Goal: Information Seeking & Learning: Check status

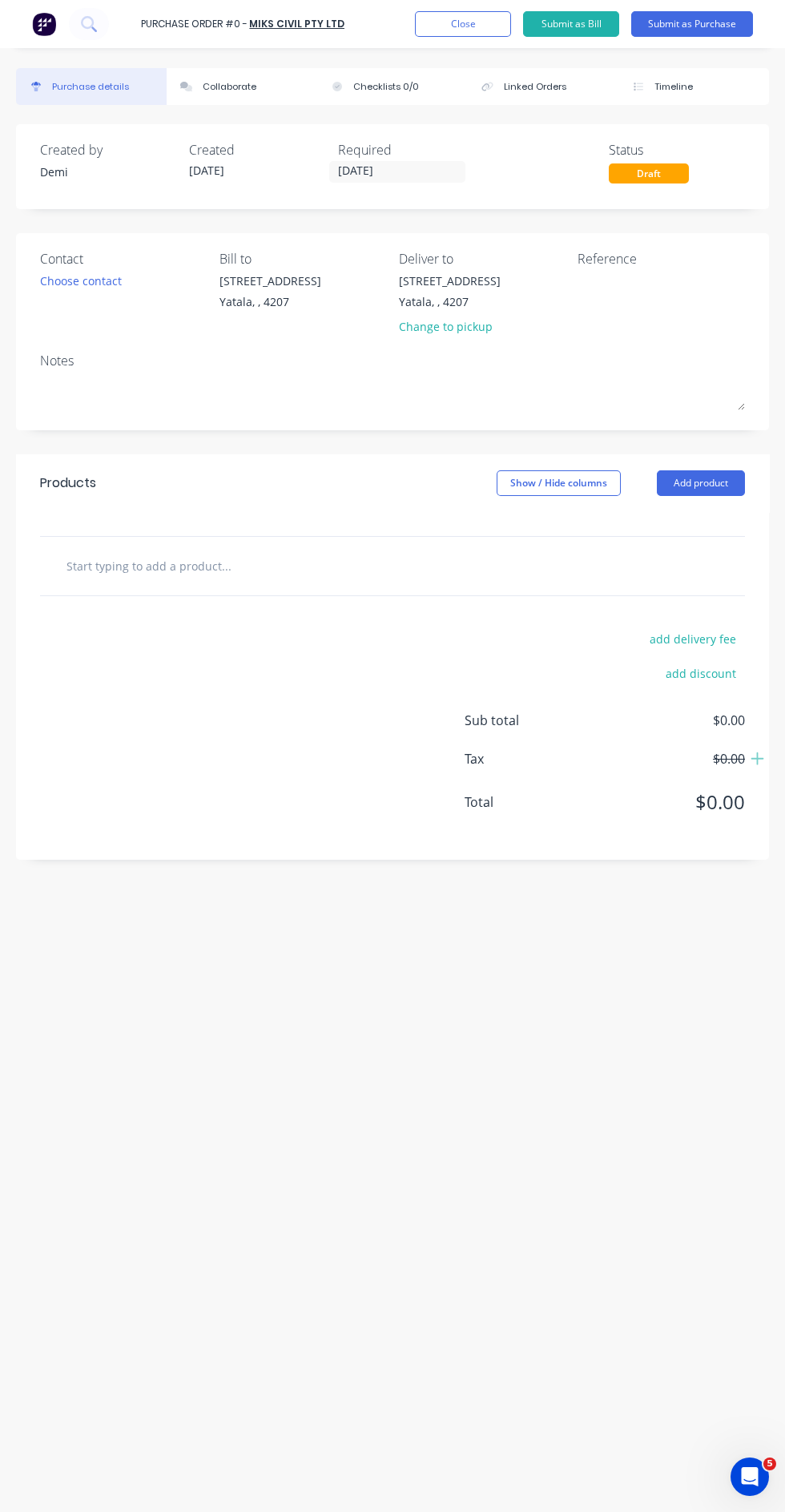
click at [494, 32] on button "Close" at bounding box center [463, 24] width 97 height 26
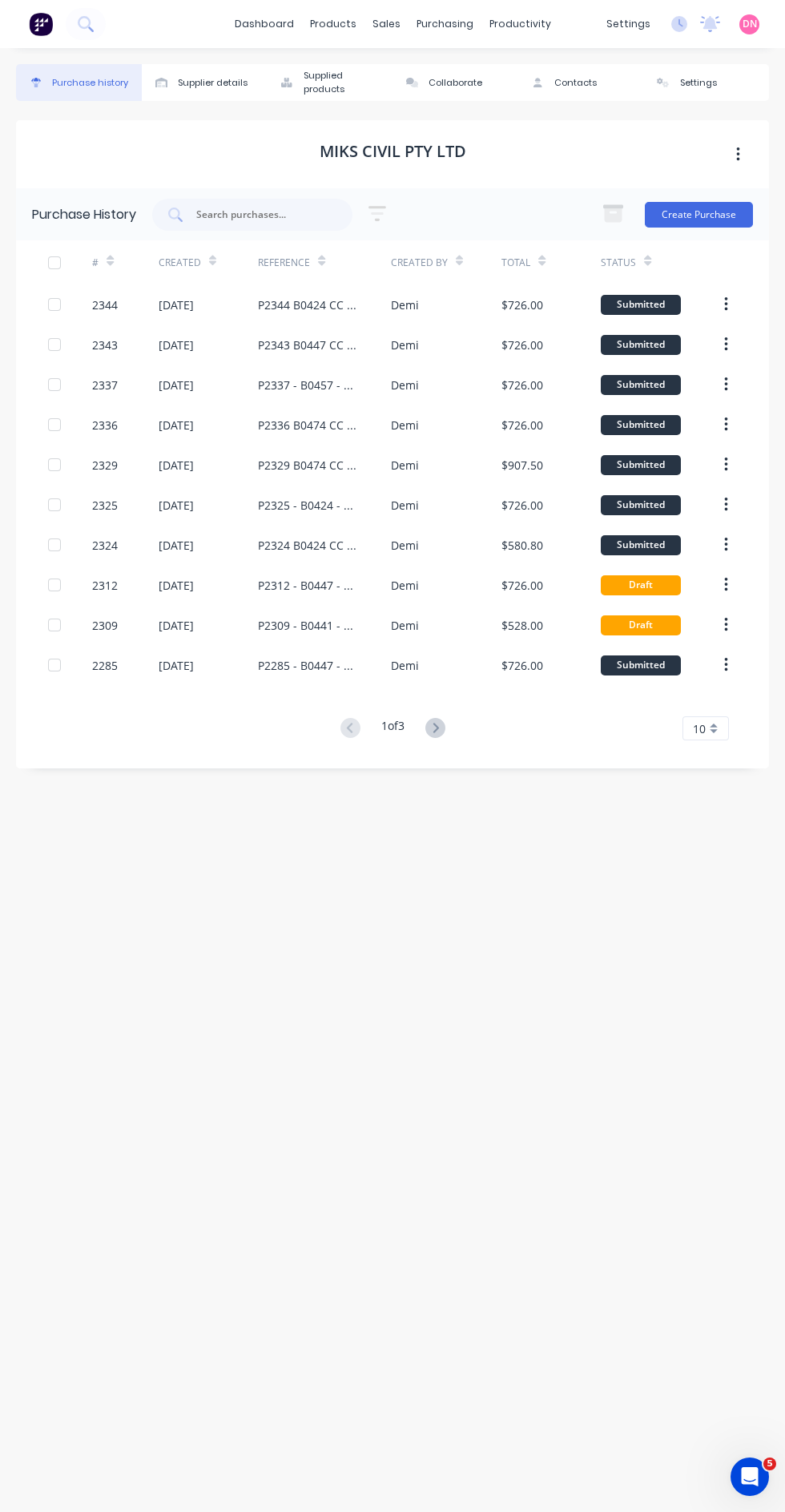
click at [453, 26] on div "purchasing" at bounding box center [445, 24] width 73 height 24
click at [566, 900] on div "Purchase history Supplier details Supplied products Collaborate Contacts Settin…" at bounding box center [392, 772] width 753 height 1415
click at [438, 727] on icon at bounding box center [435, 727] width 20 height 20
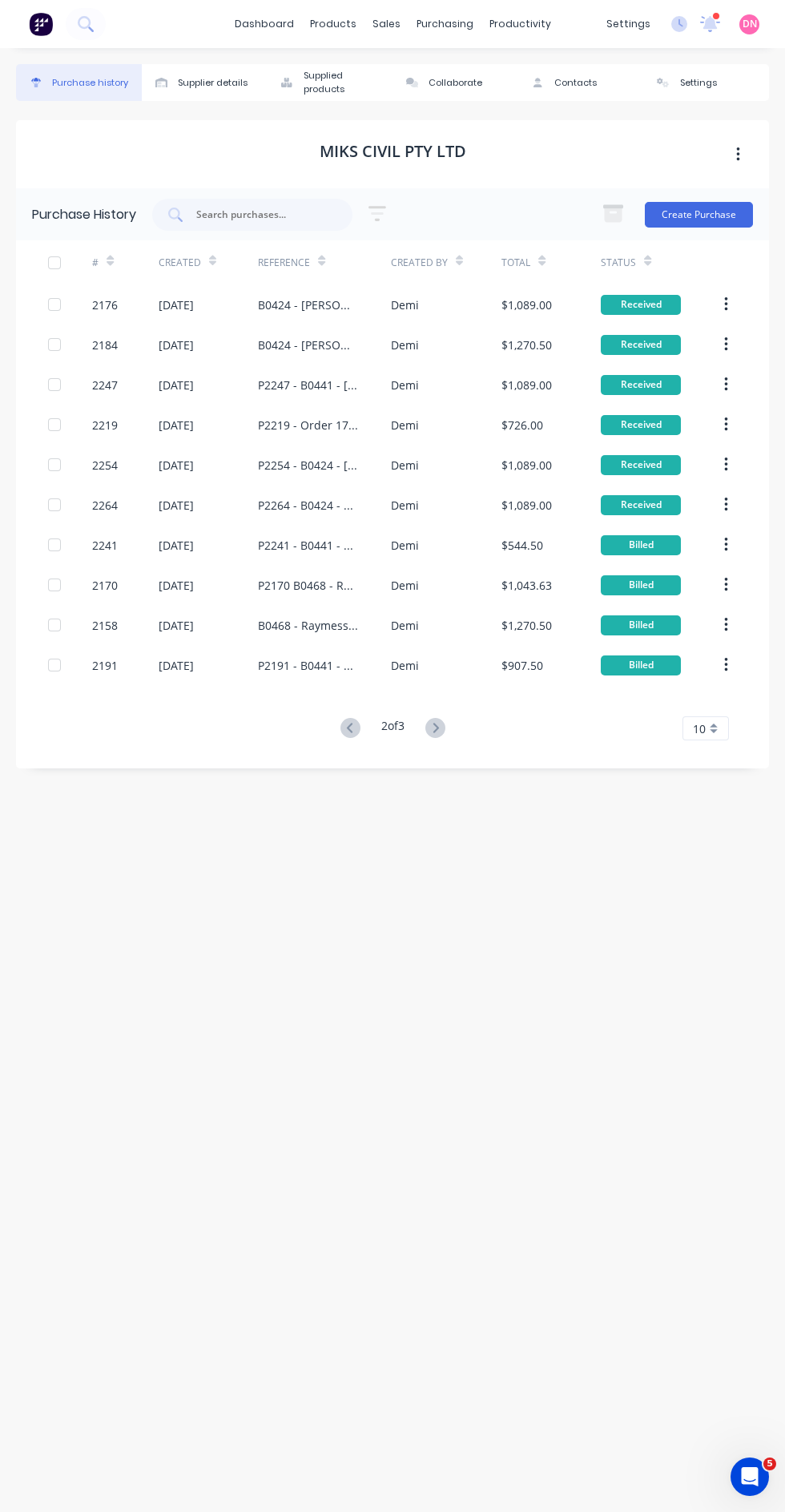
click at [213, 515] on div "[DATE]" at bounding box center [208, 505] width 100 height 40
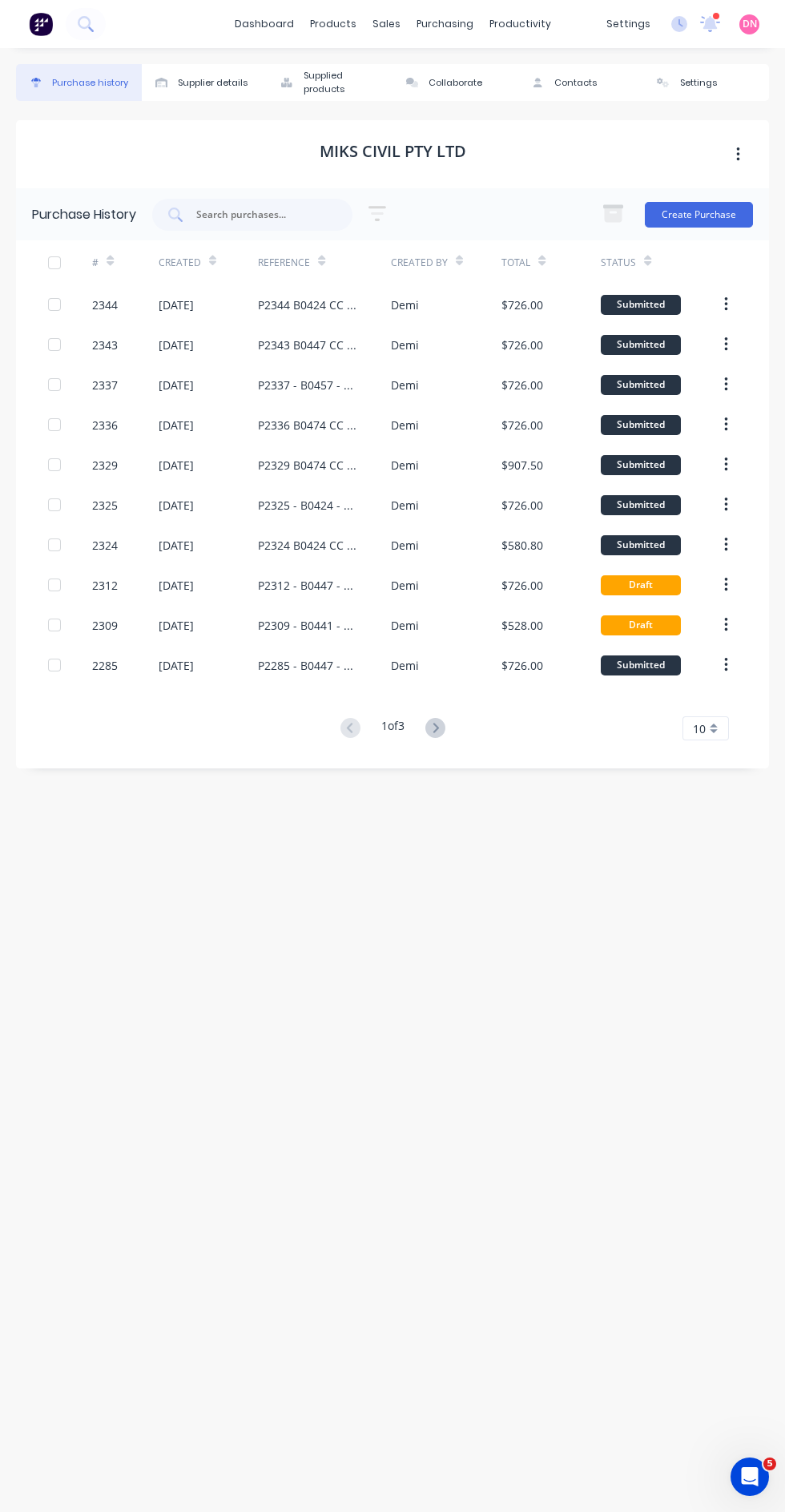
click at [446, 734] on button at bounding box center [435, 728] width 30 height 23
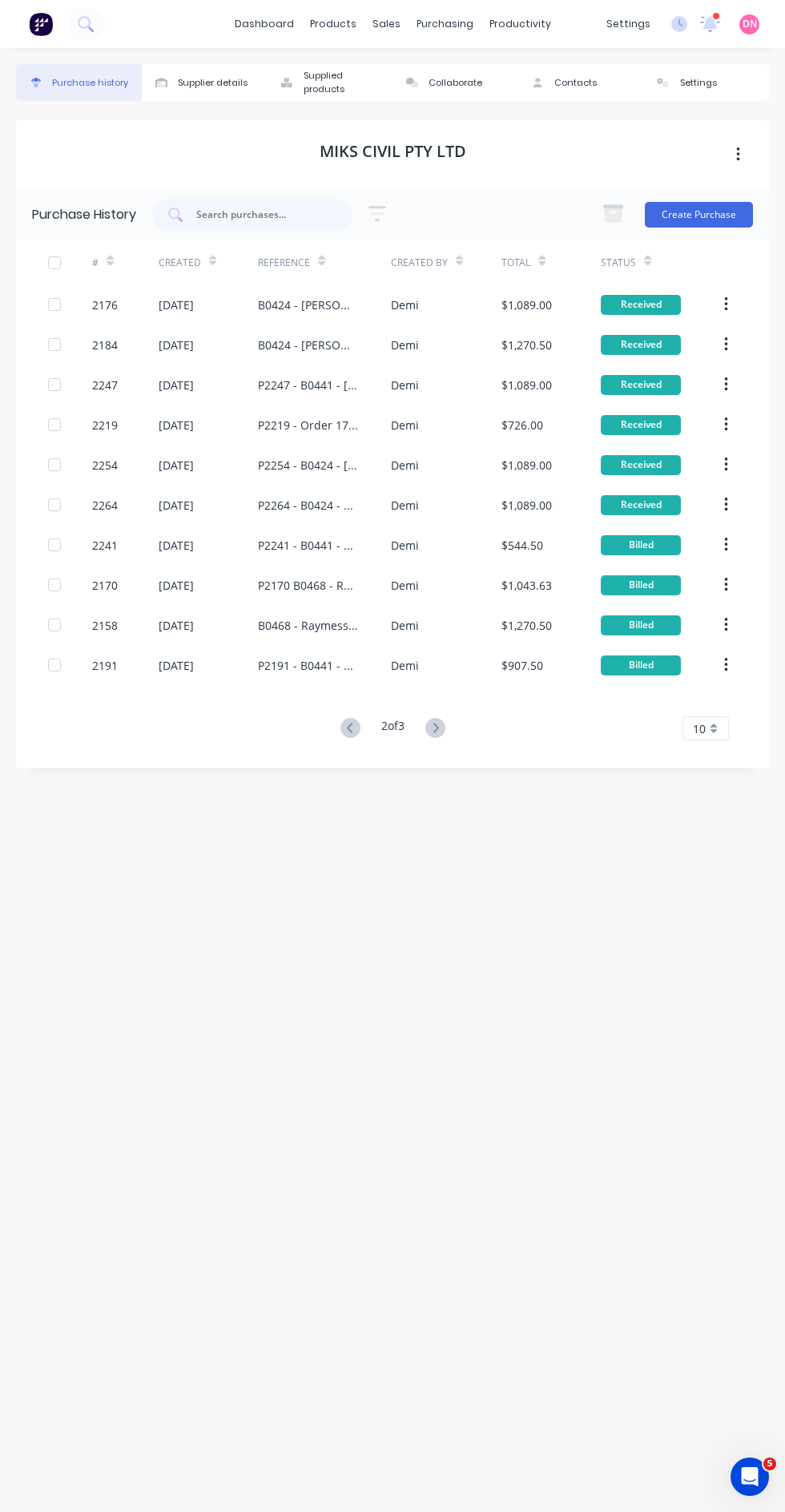
click at [212, 553] on div "[DATE]" at bounding box center [208, 544] width 100 height 40
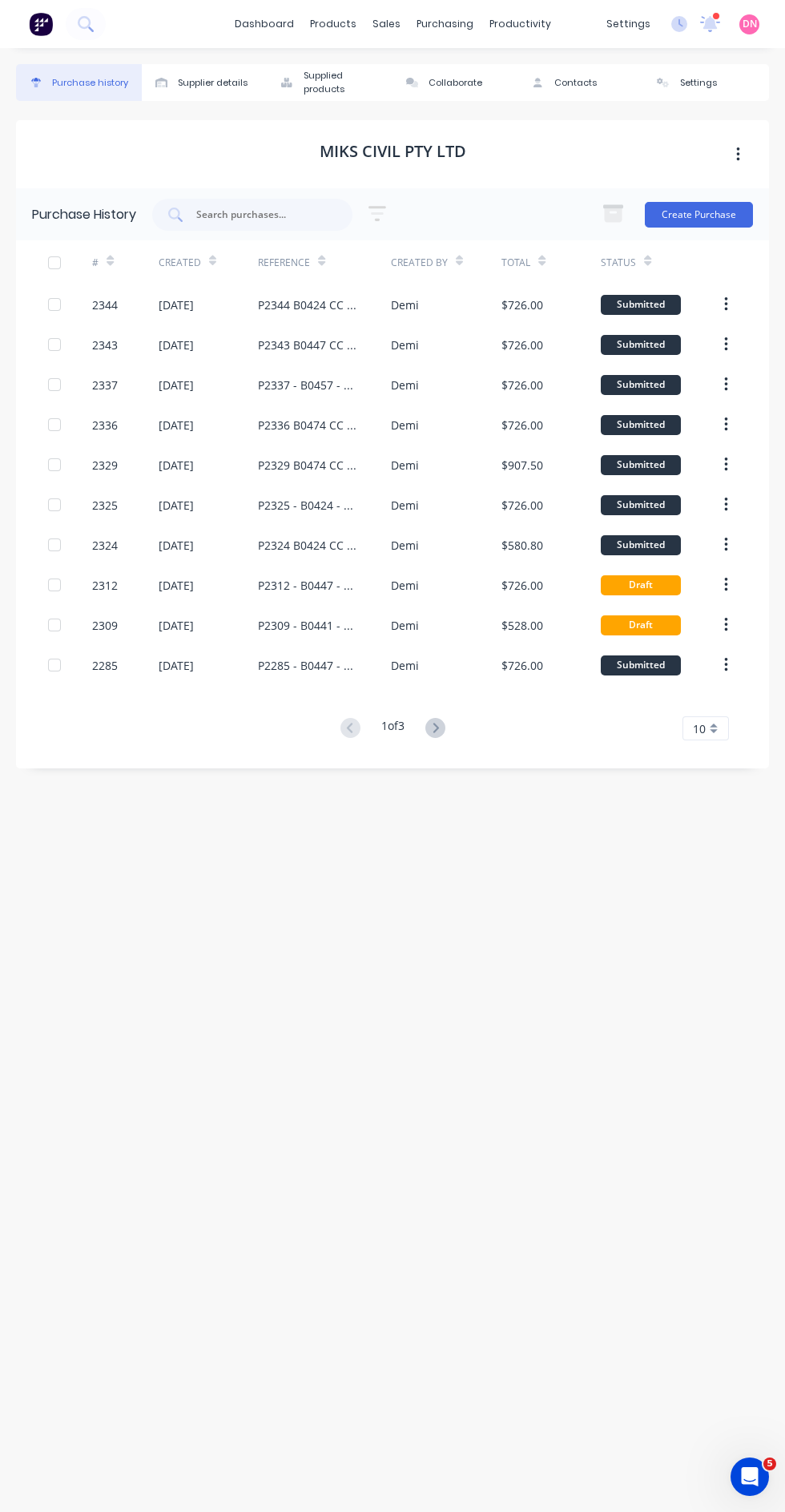
click at [194, 664] on div "[DATE]" at bounding box center [176, 665] width 35 height 17
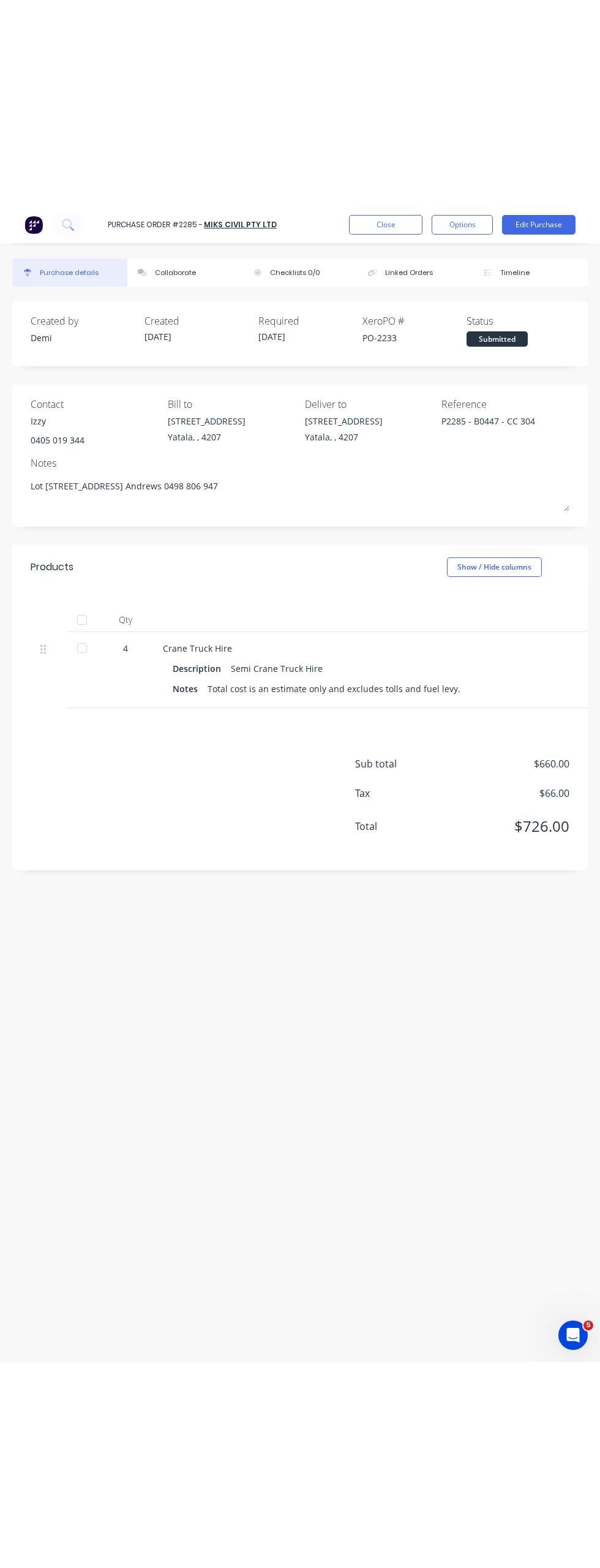
scroll to position [34, 0]
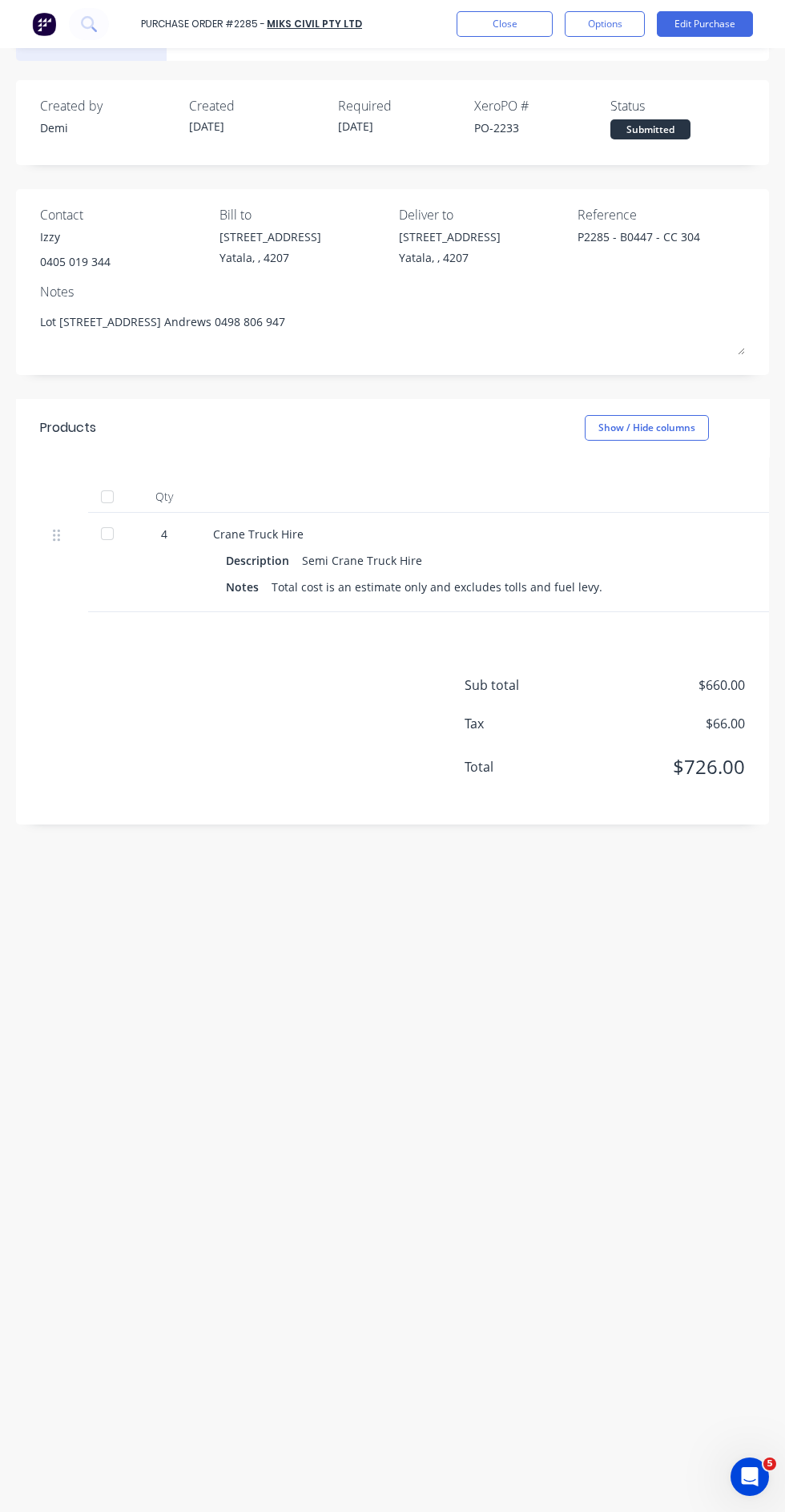
click at [56, 805] on div "Sub total $660.00 Tax $66.00 Total $726.00" at bounding box center [392, 718] width 753 height 212
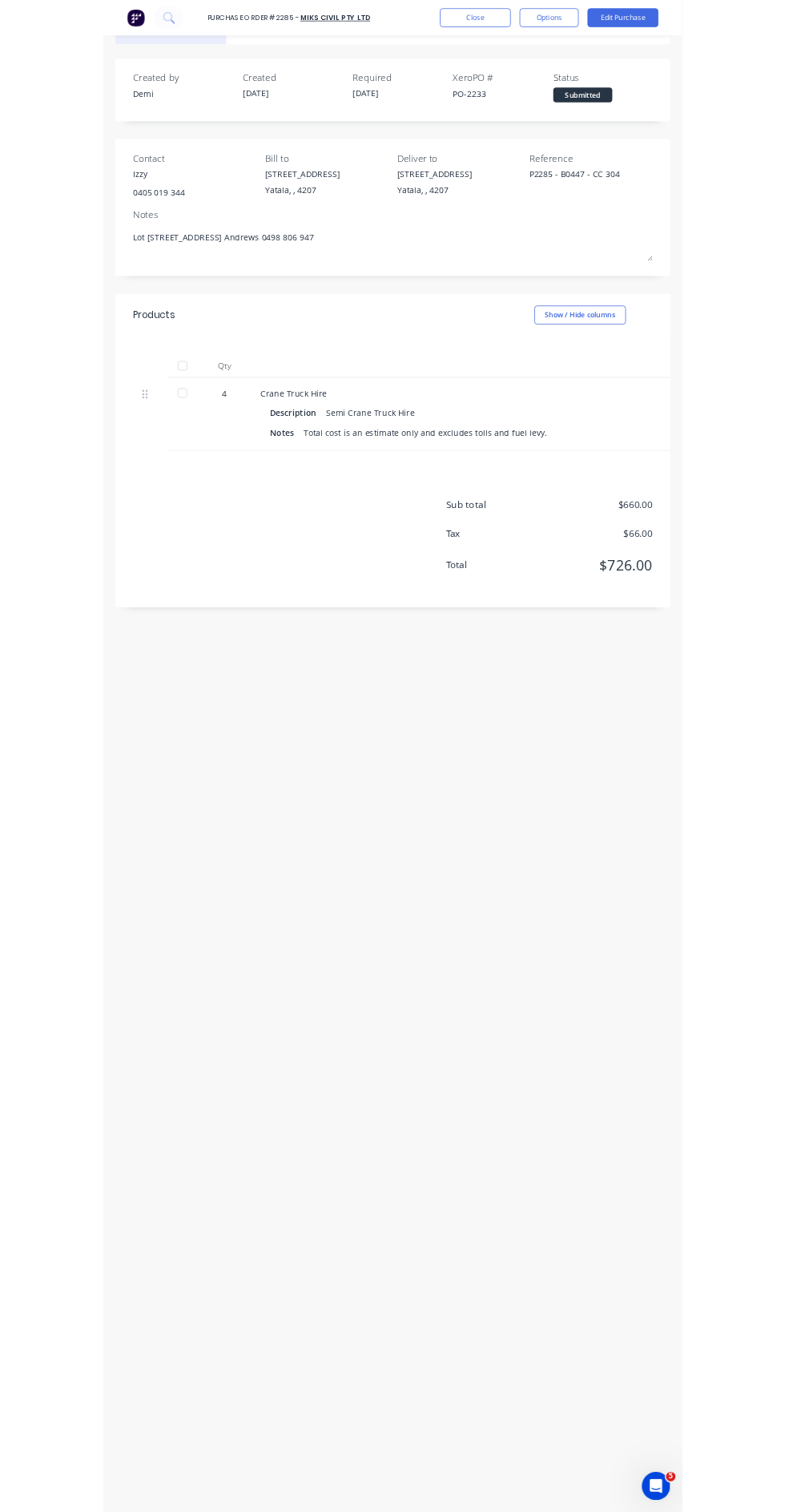
scroll to position [43, 0]
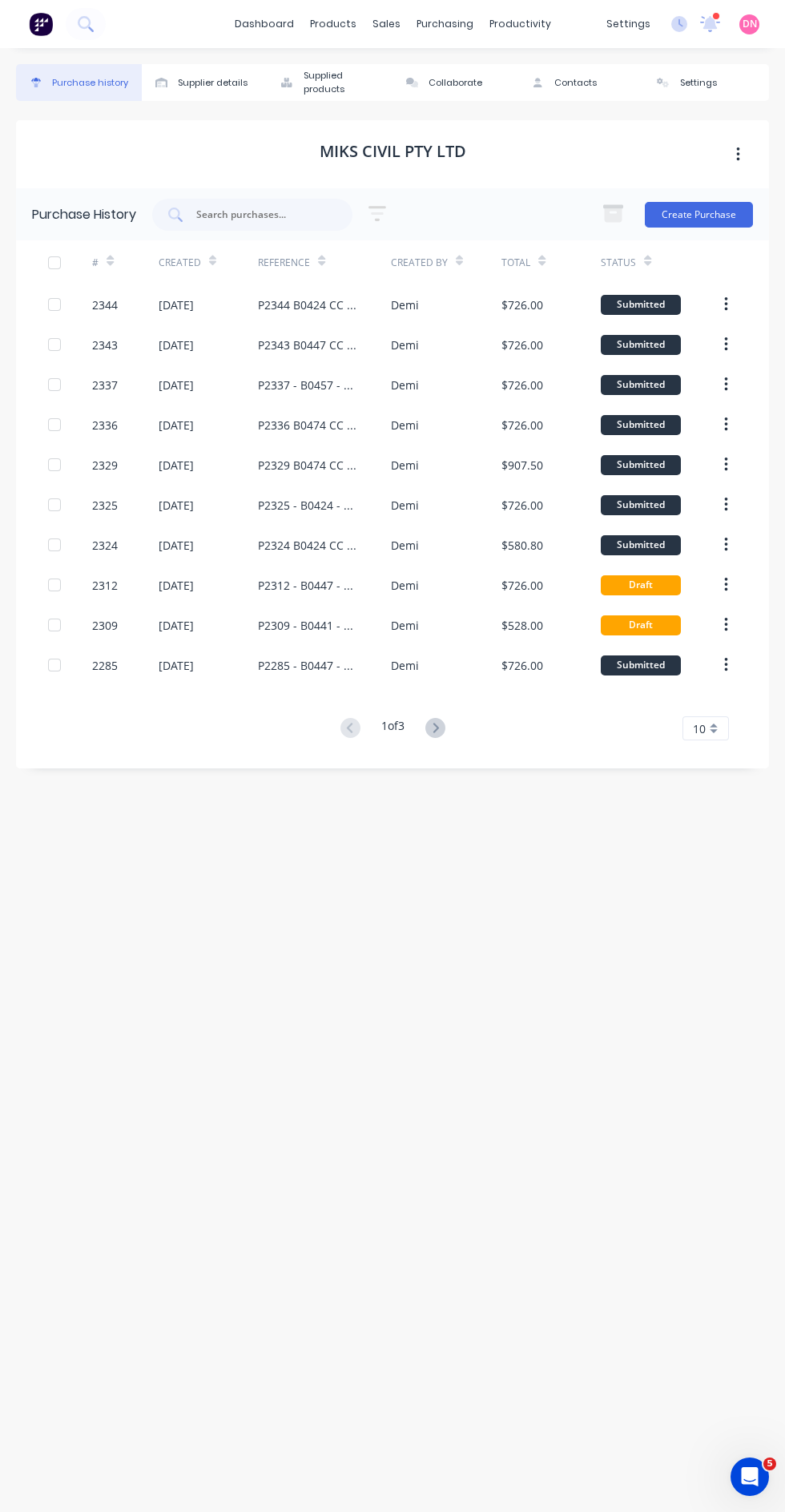
scroll to position [4, 0]
click at [334, 620] on div "P2309 - B0441 - CC 304" at bounding box center [309, 625] width 101 height 17
click at [277, 668] on div "P2285 - B0447 - CC 304" at bounding box center [309, 665] width 101 height 17
click at [328, 622] on div "P2309 - B0441 - CC 304" at bounding box center [309, 625] width 101 height 17
click at [445, 717] on icon at bounding box center [435, 727] width 20 height 20
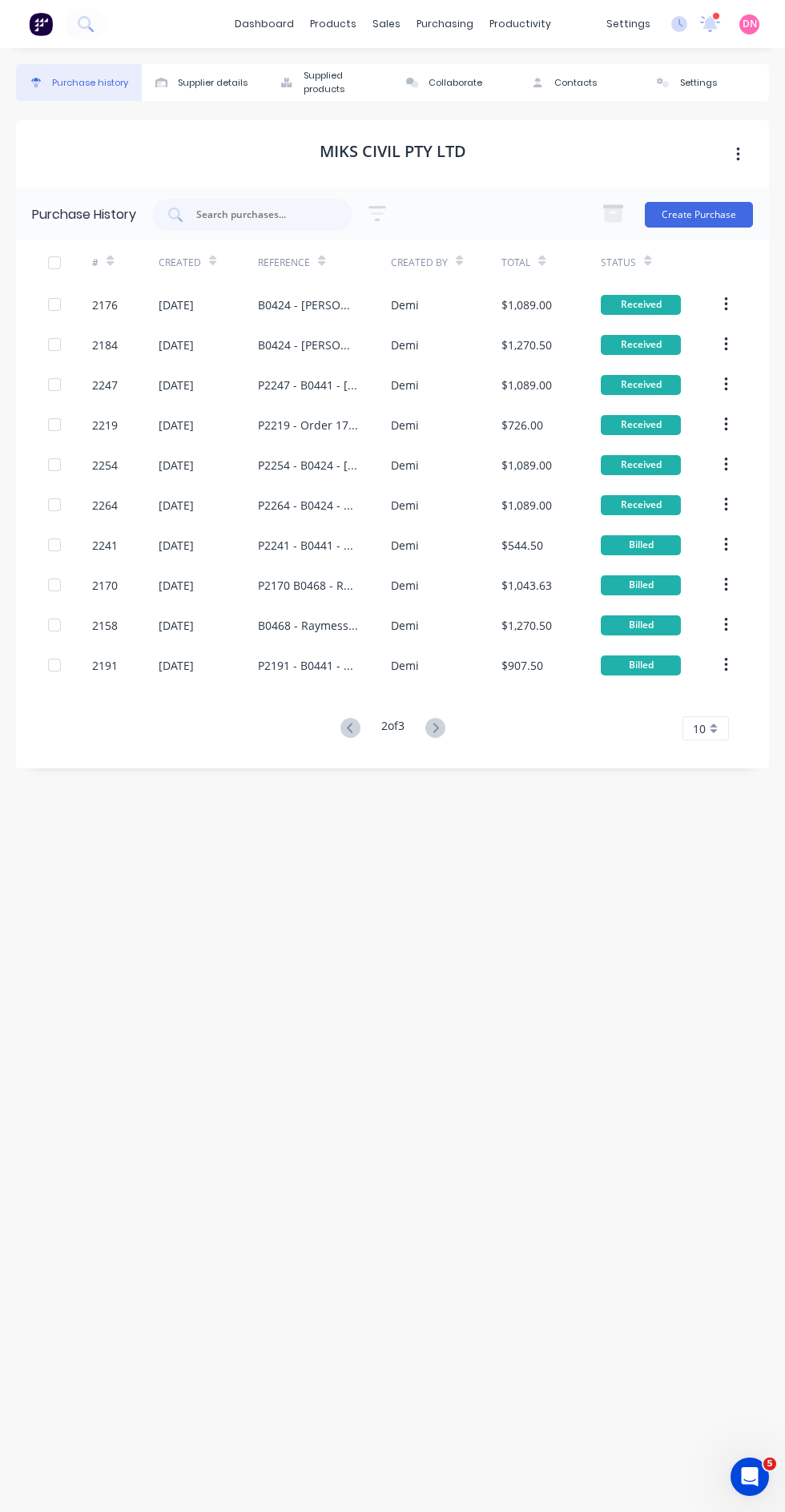
click at [341, 717] on icon at bounding box center [350, 727] width 20 height 20
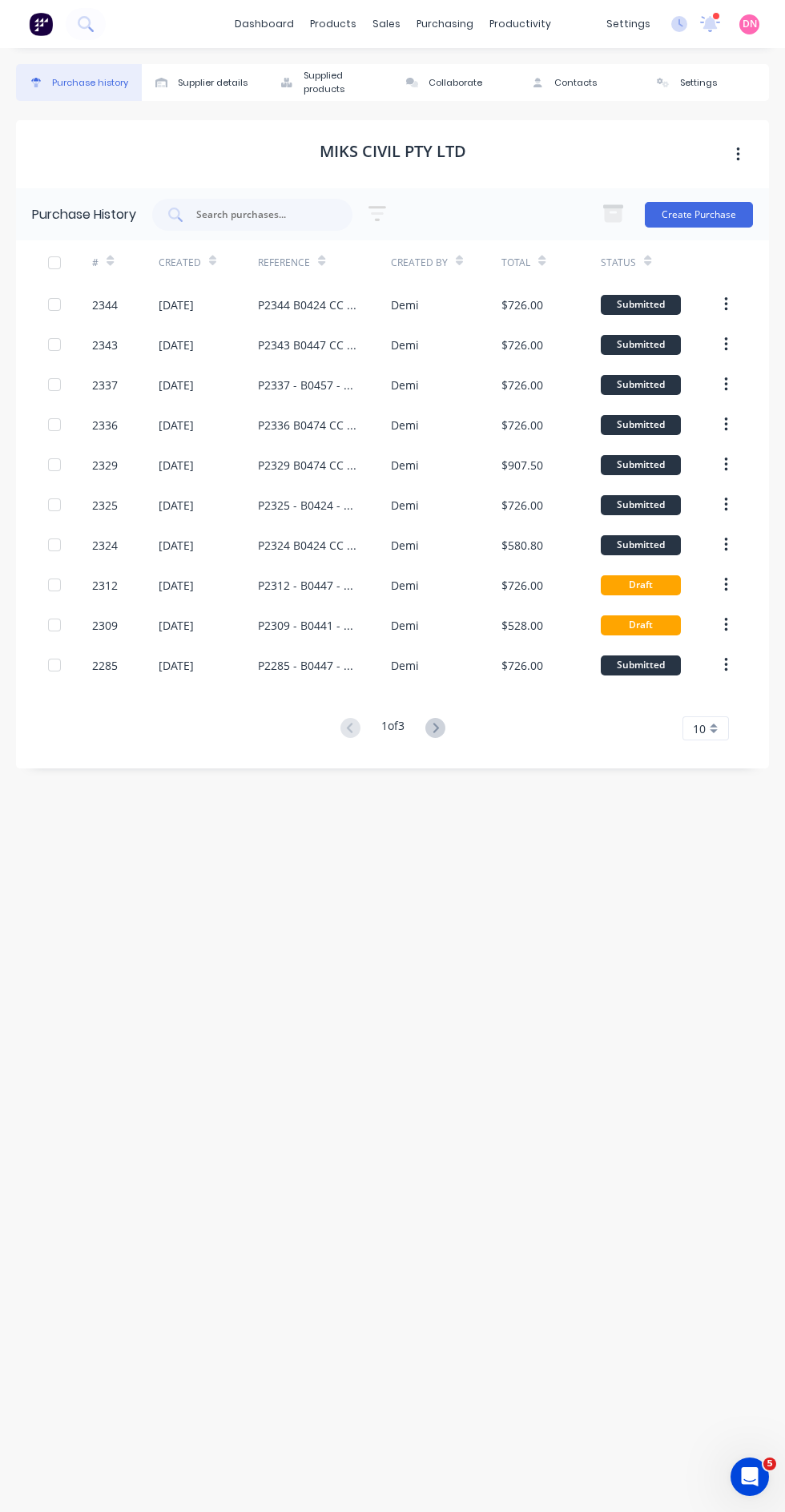
click at [438, 722] on icon at bounding box center [435, 727] width 6 height 10
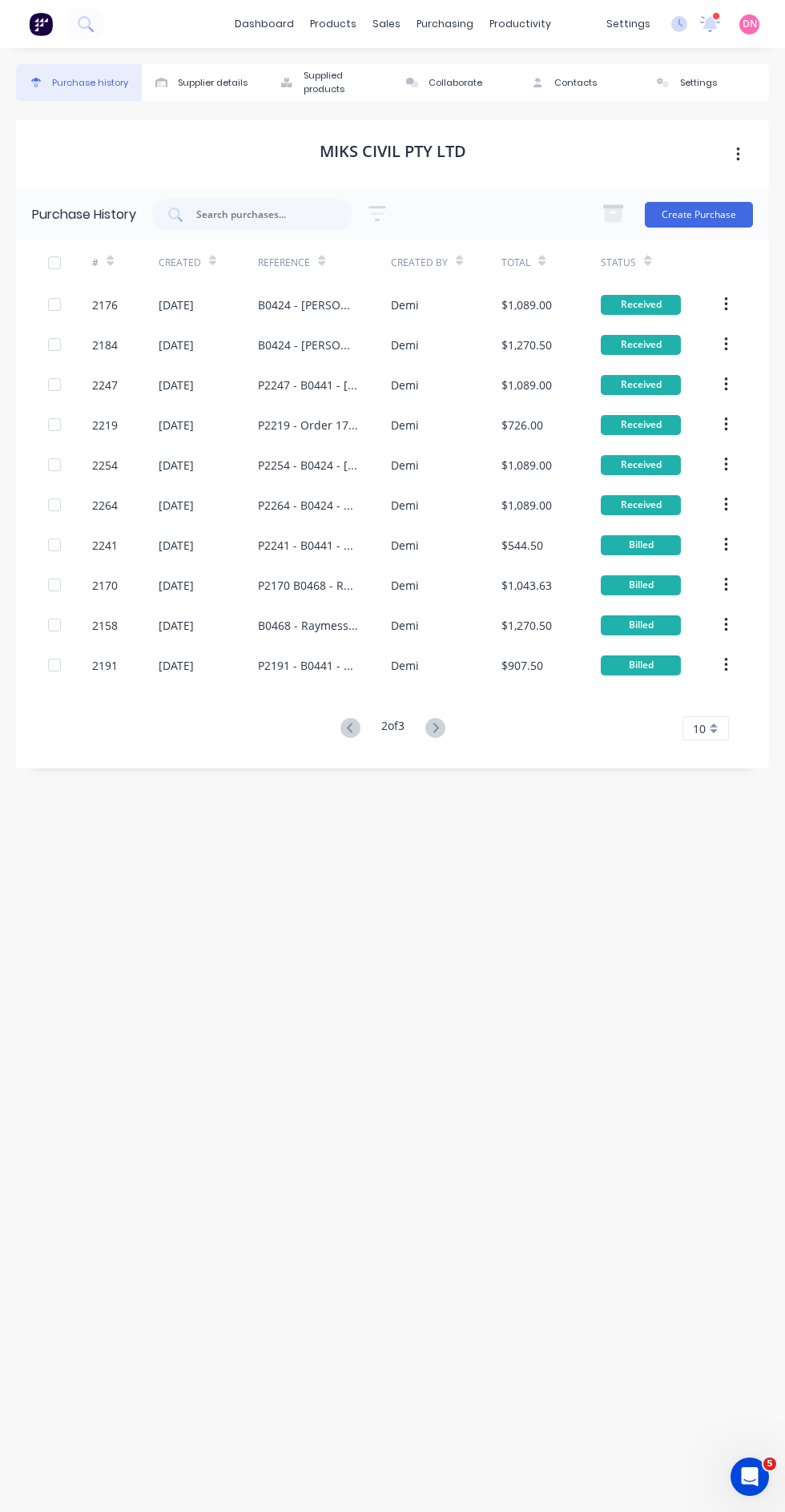
click at [333, 303] on div "B0424 - [PERSON_NAME] - Floor Joists and Frame Extensions" at bounding box center [309, 305] width 101 height 17
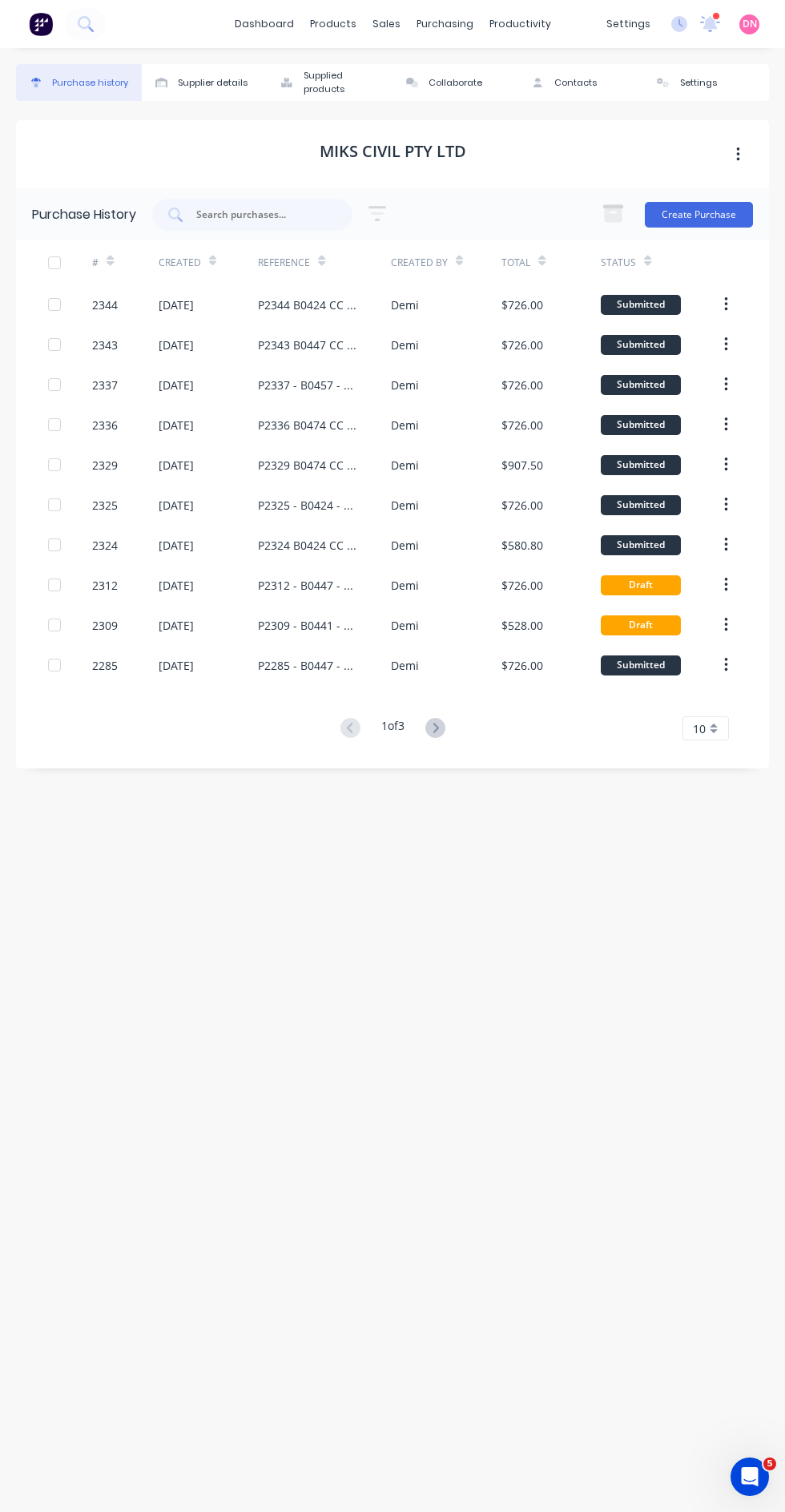
click at [327, 341] on div "P2343 B0447 CC 304" at bounding box center [309, 344] width 101 height 17
click at [344, 377] on div "P2337 - B0457 - Belcorp - CC304" at bounding box center [309, 384] width 101 height 17
click at [438, 723] on icon at bounding box center [435, 727] width 20 height 20
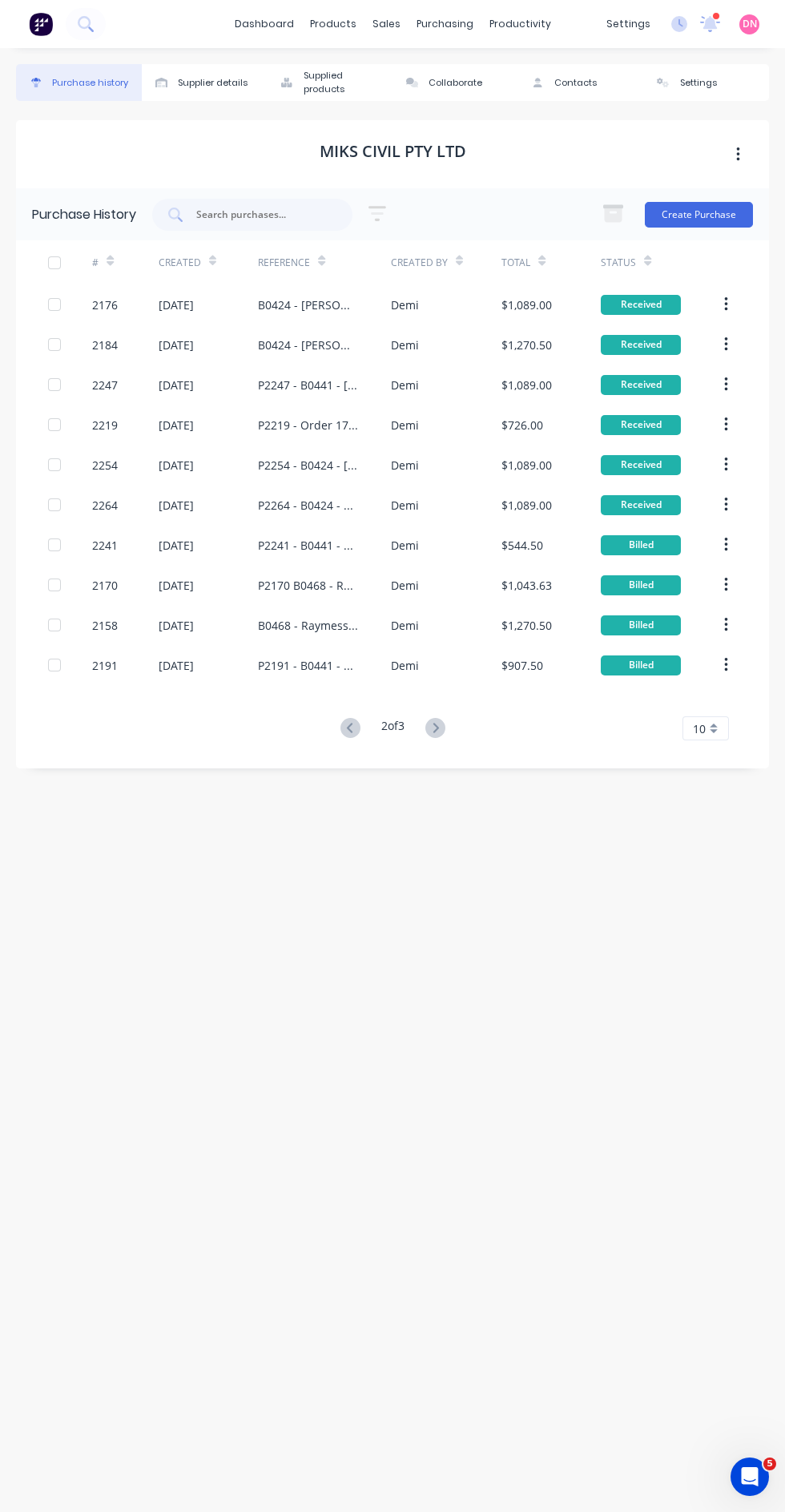
click at [438, 723] on icon at bounding box center [435, 727] width 20 height 20
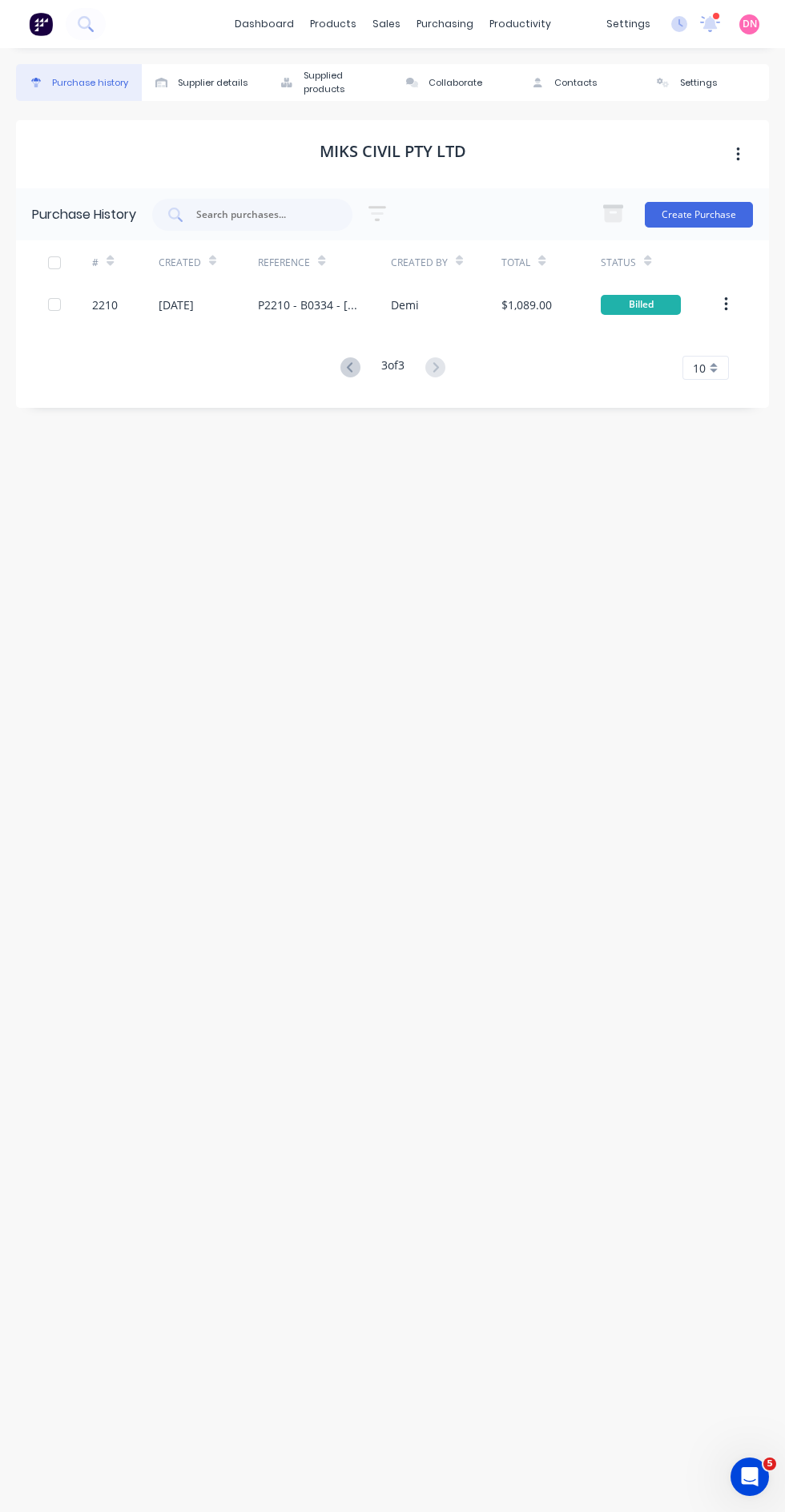
click at [343, 300] on div "P2210 - B0334 - [PERSON_NAME] Reinforcements" at bounding box center [309, 305] width 101 height 17
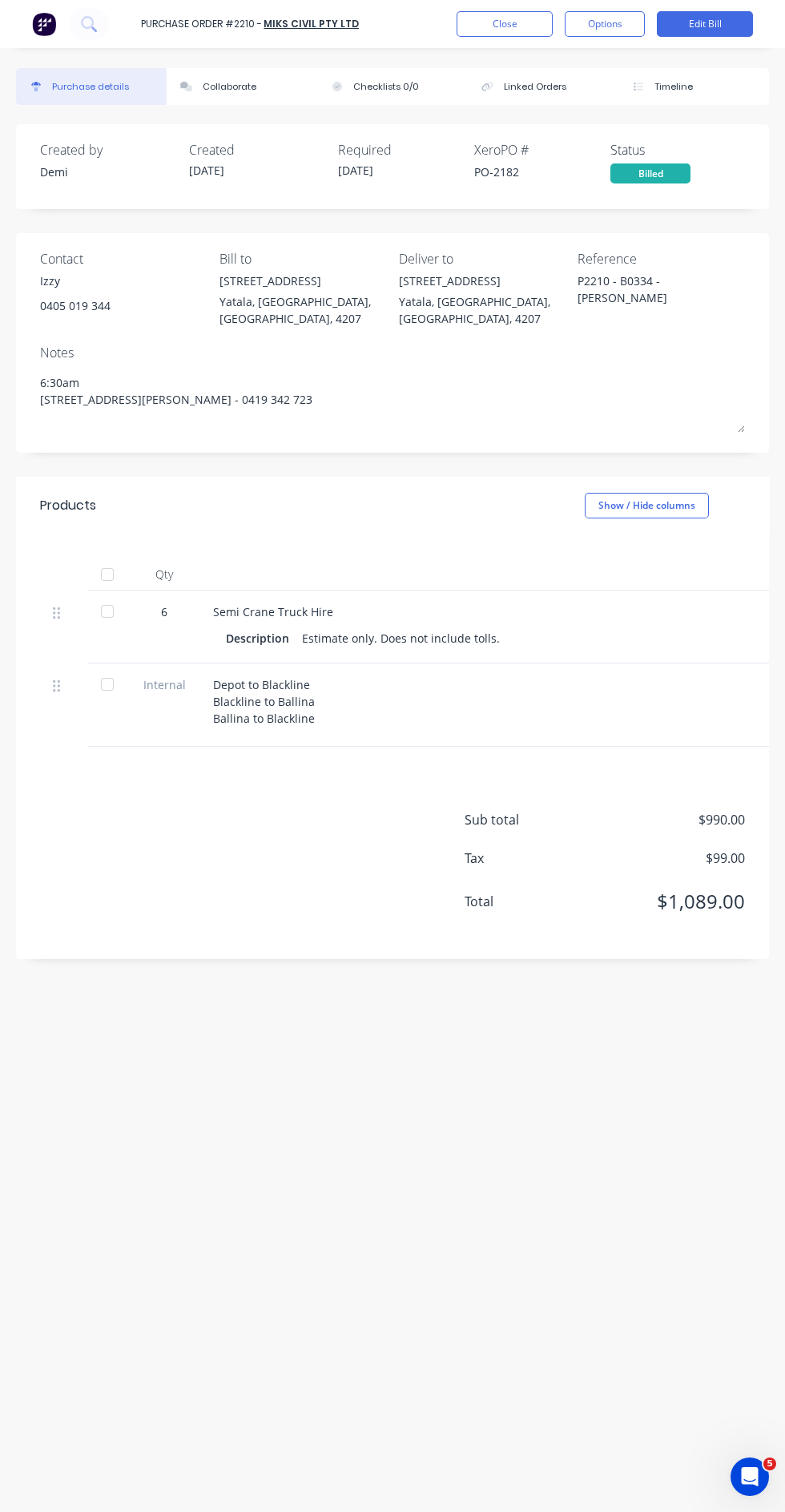
scroll to position [17, 0]
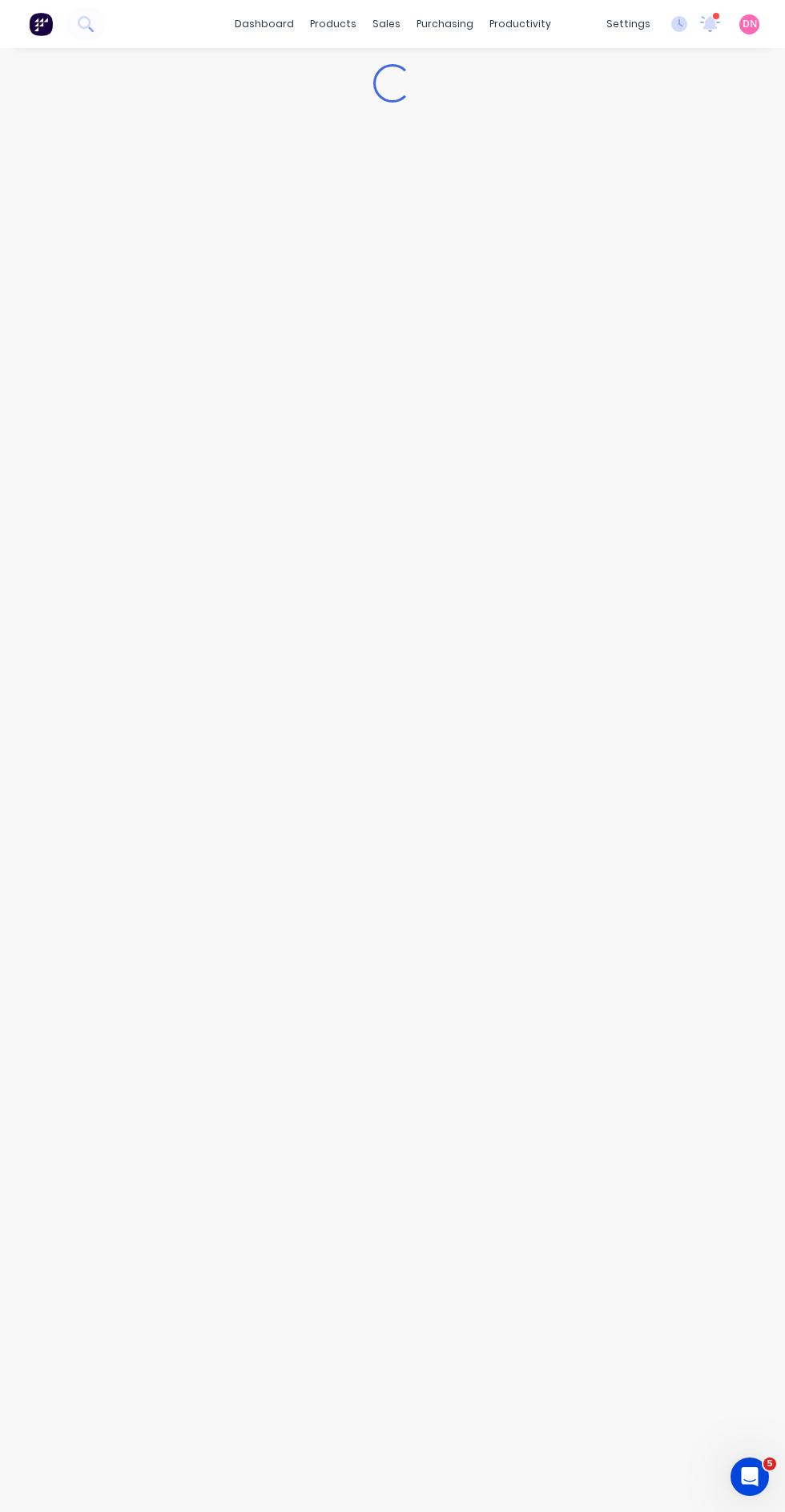
scroll to position [4, 0]
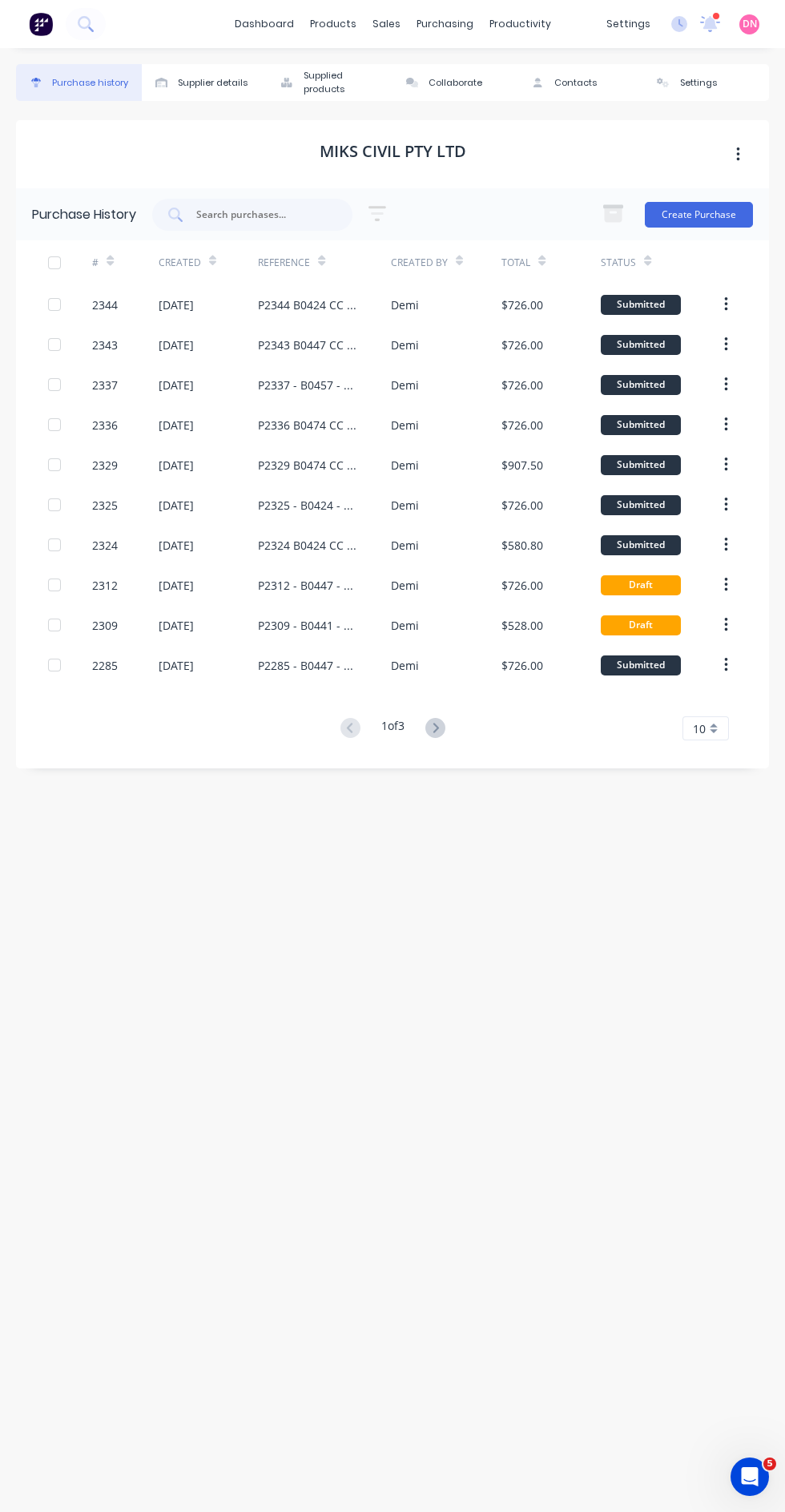
click at [293, 661] on div "P2285 - B0447 - CC 304" at bounding box center [309, 665] width 101 height 17
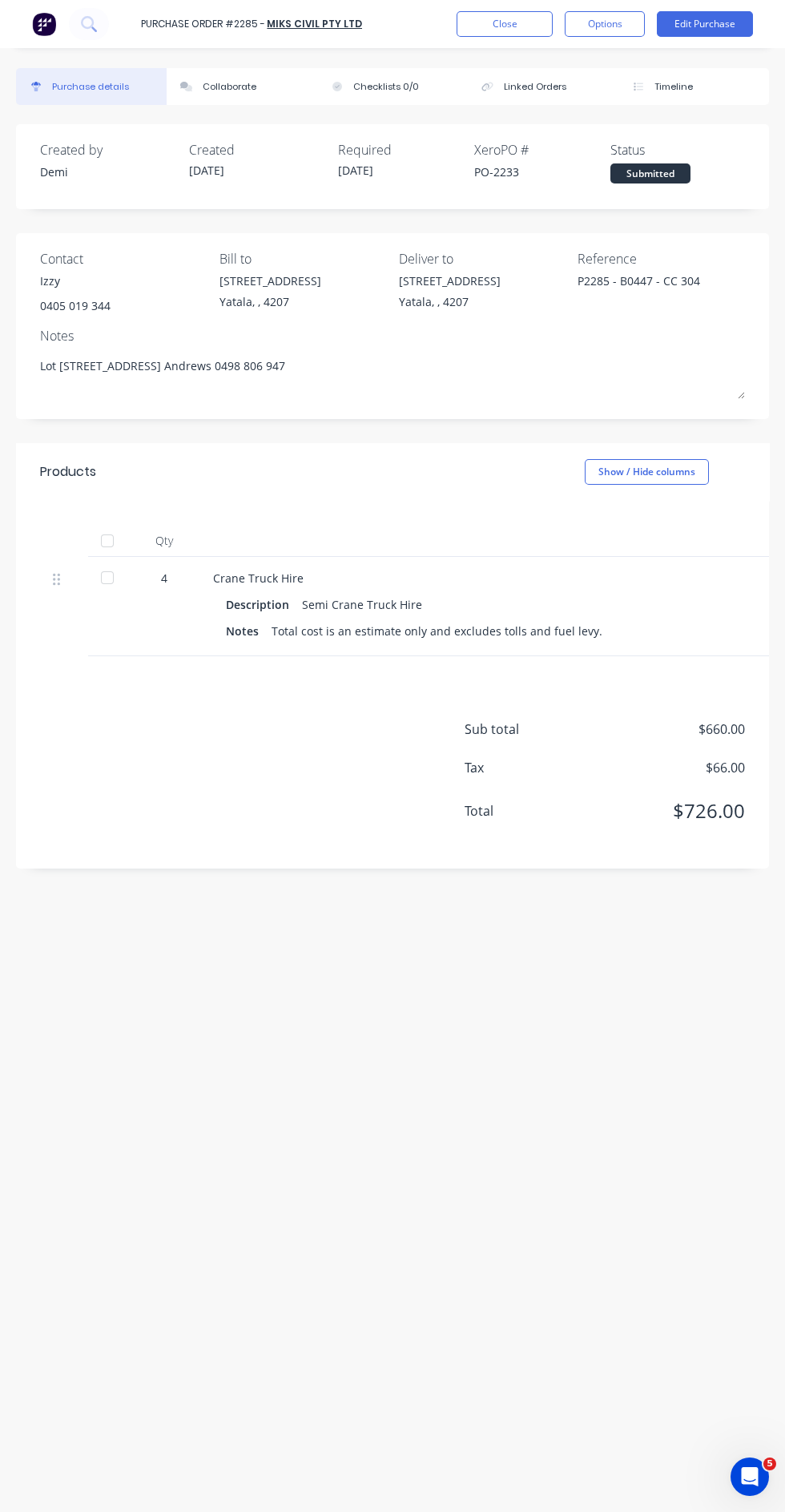
scroll to position [8, 0]
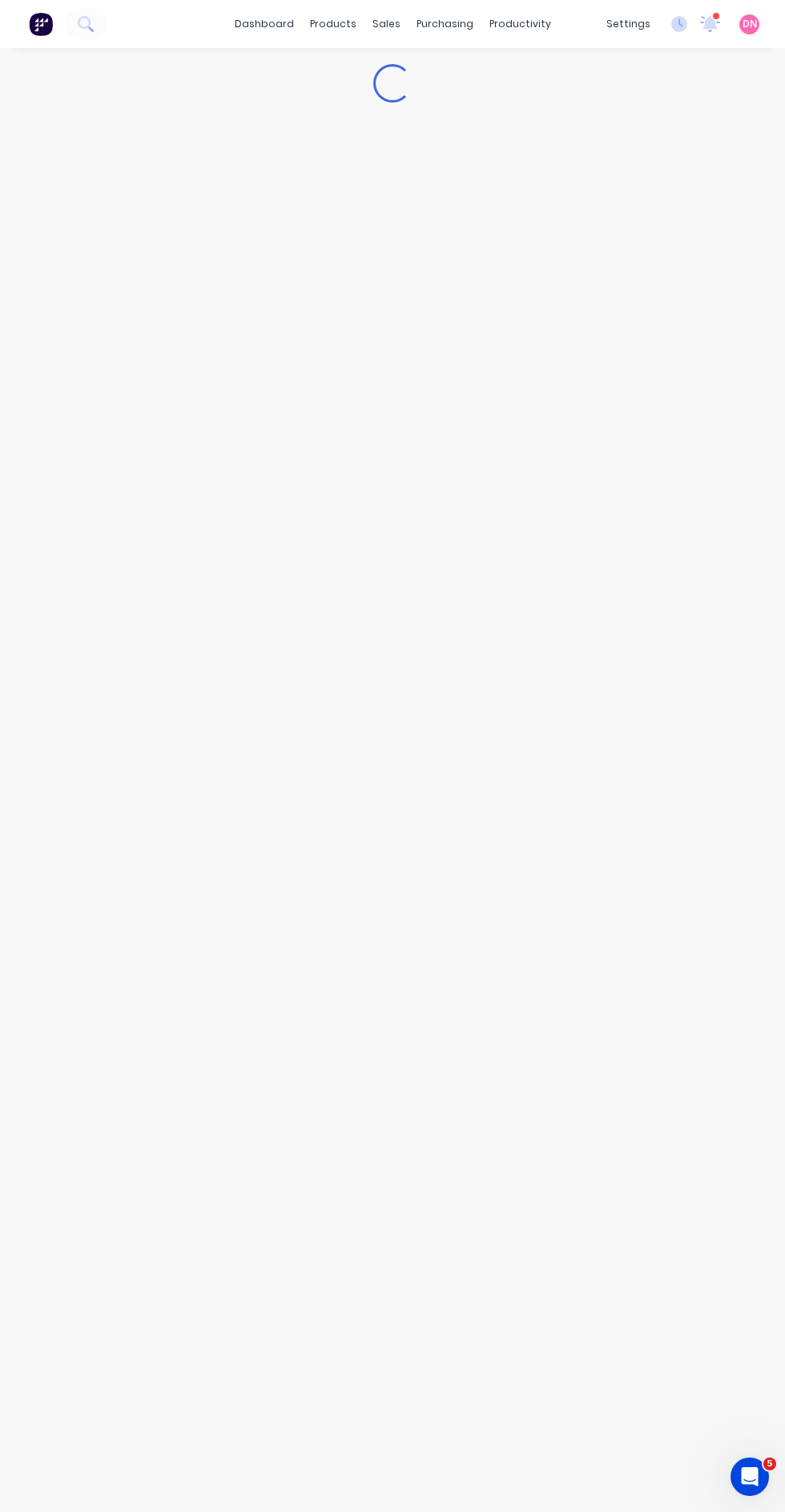
scroll to position [4, 0]
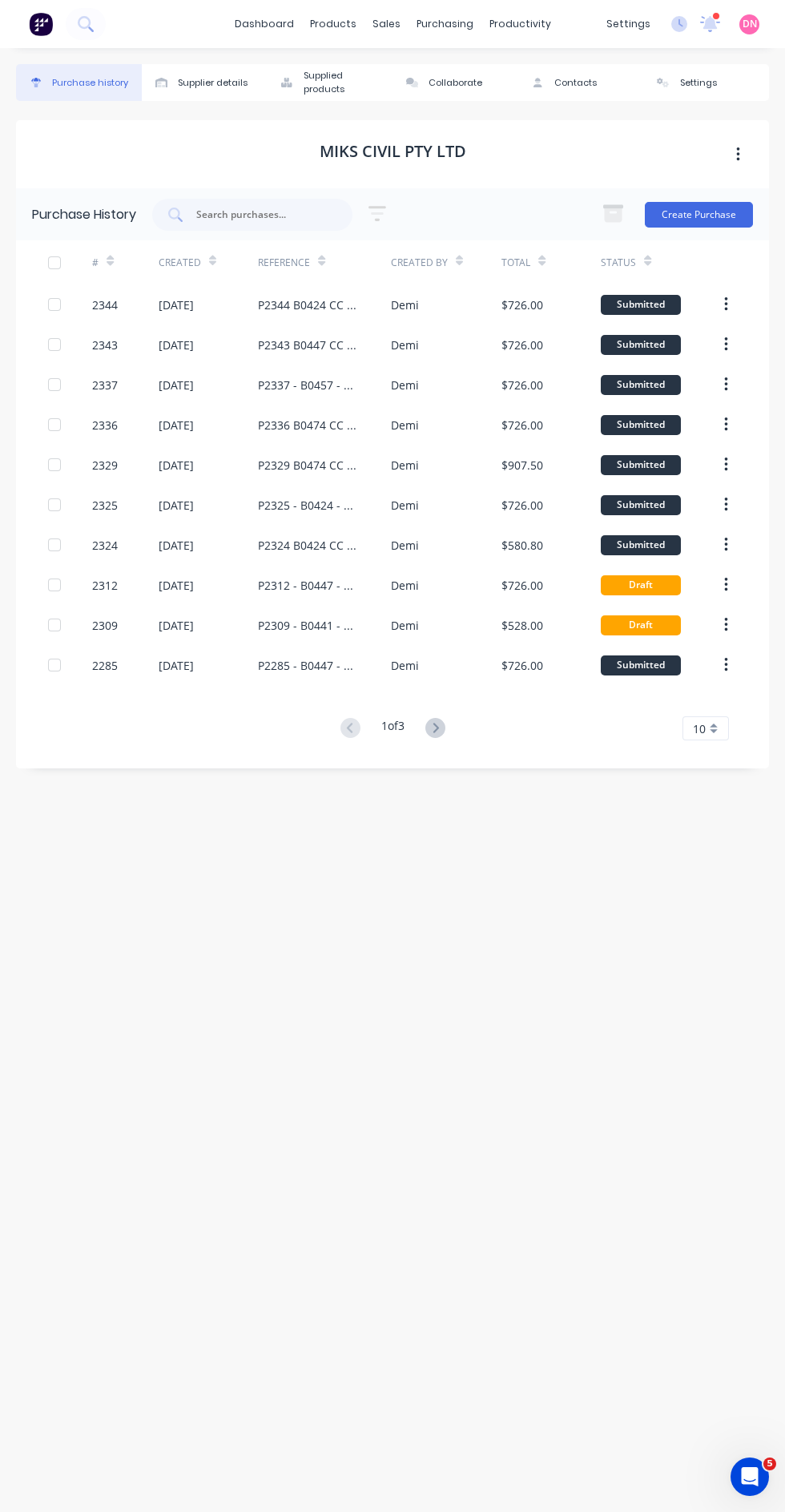
click at [438, 723] on icon at bounding box center [435, 727] width 20 height 20
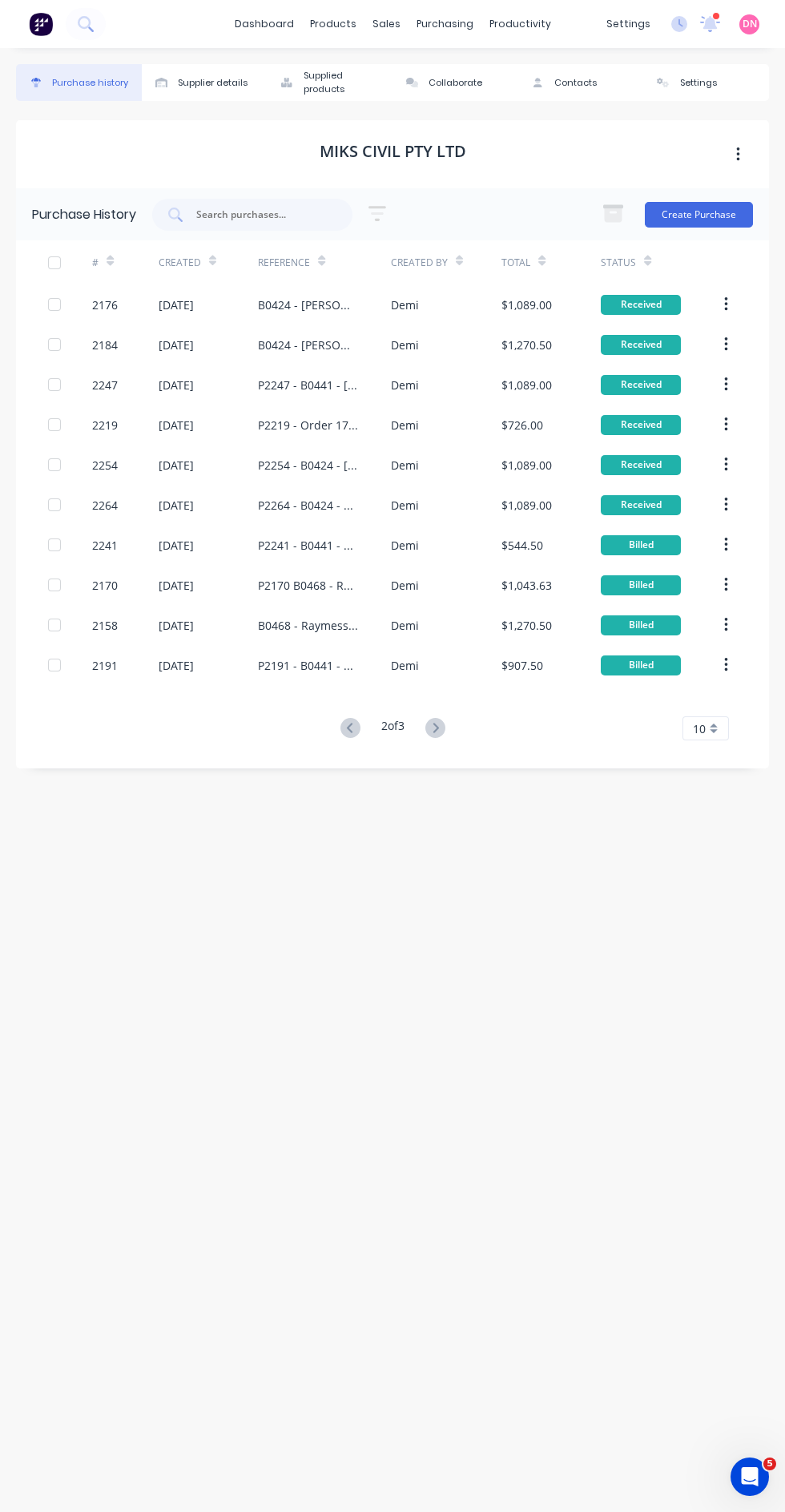
click at [338, 420] on div "P2219 - Order 175 - Teeny Tiny - Home 426 - CC 304" at bounding box center [309, 425] width 101 height 17
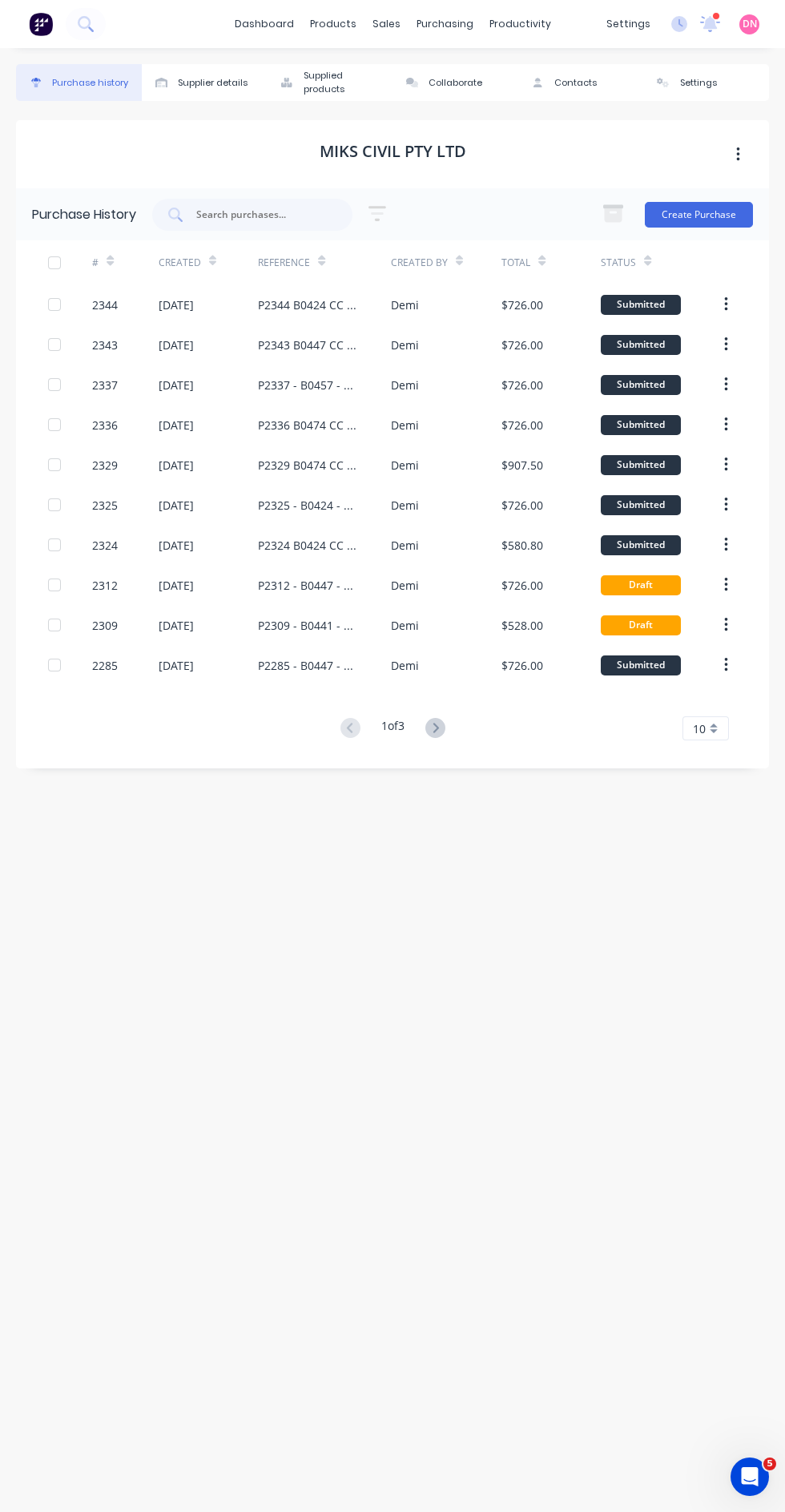
click at [438, 723] on icon at bounding box center [435, 727] width 20 height 20
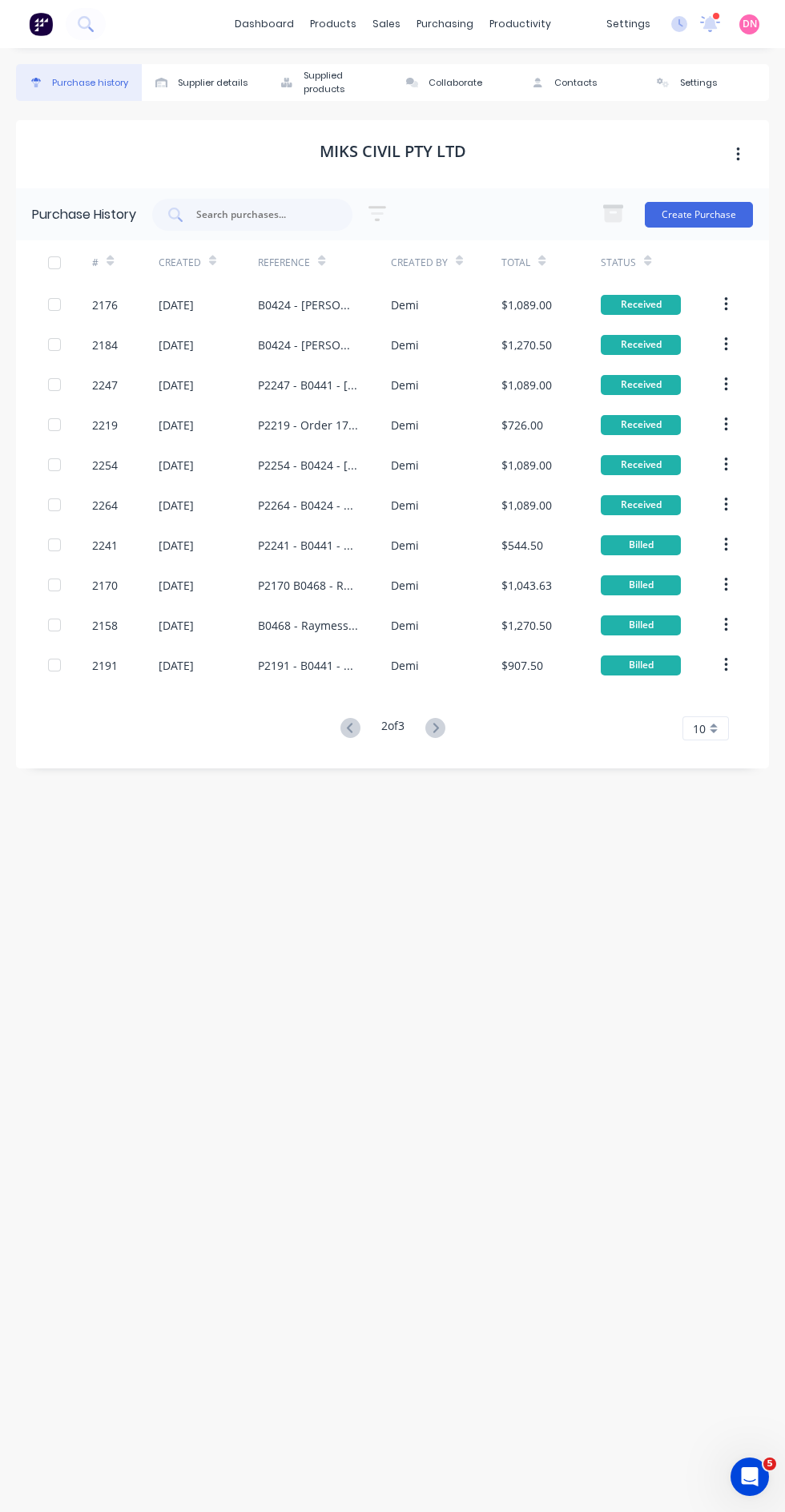
click at [438, 723] on icon at bounding box center [435, 727] width 20 height 20
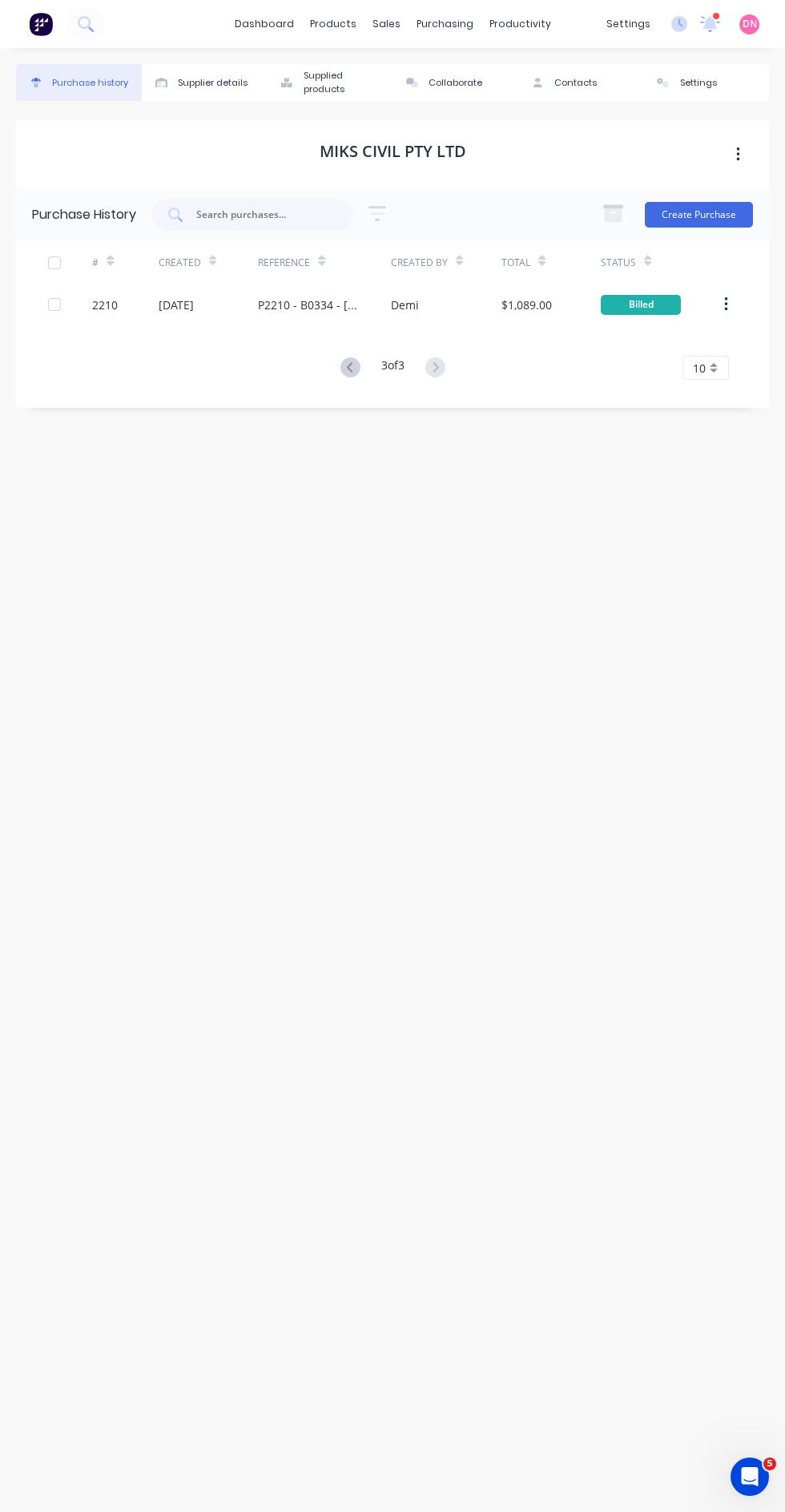
click at [347, 364] on icon at bounding box center [350, 367] width 20 height 20
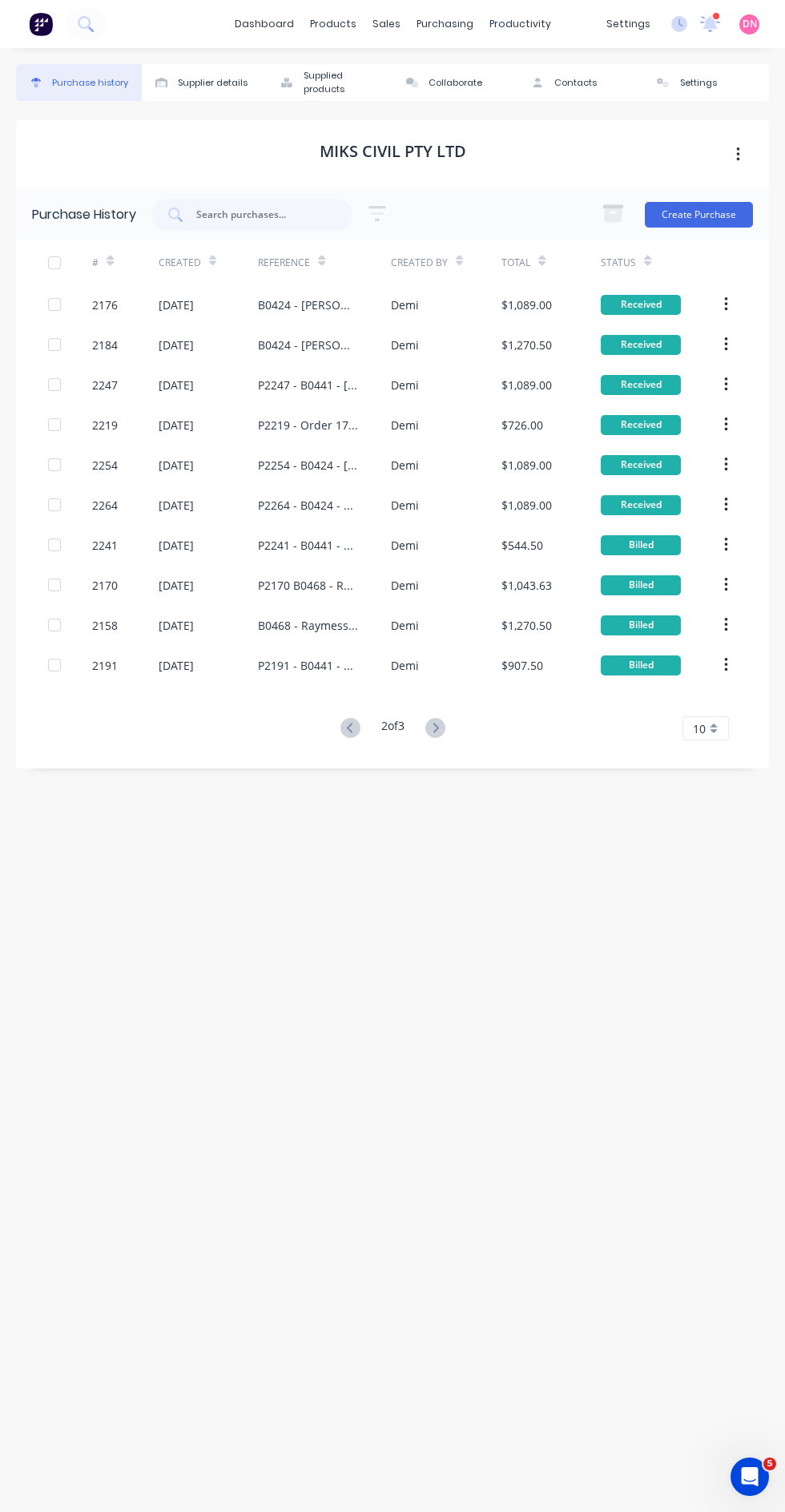
click at [353, 723] on icon at bounding box center [350, 727] width 20 height 20
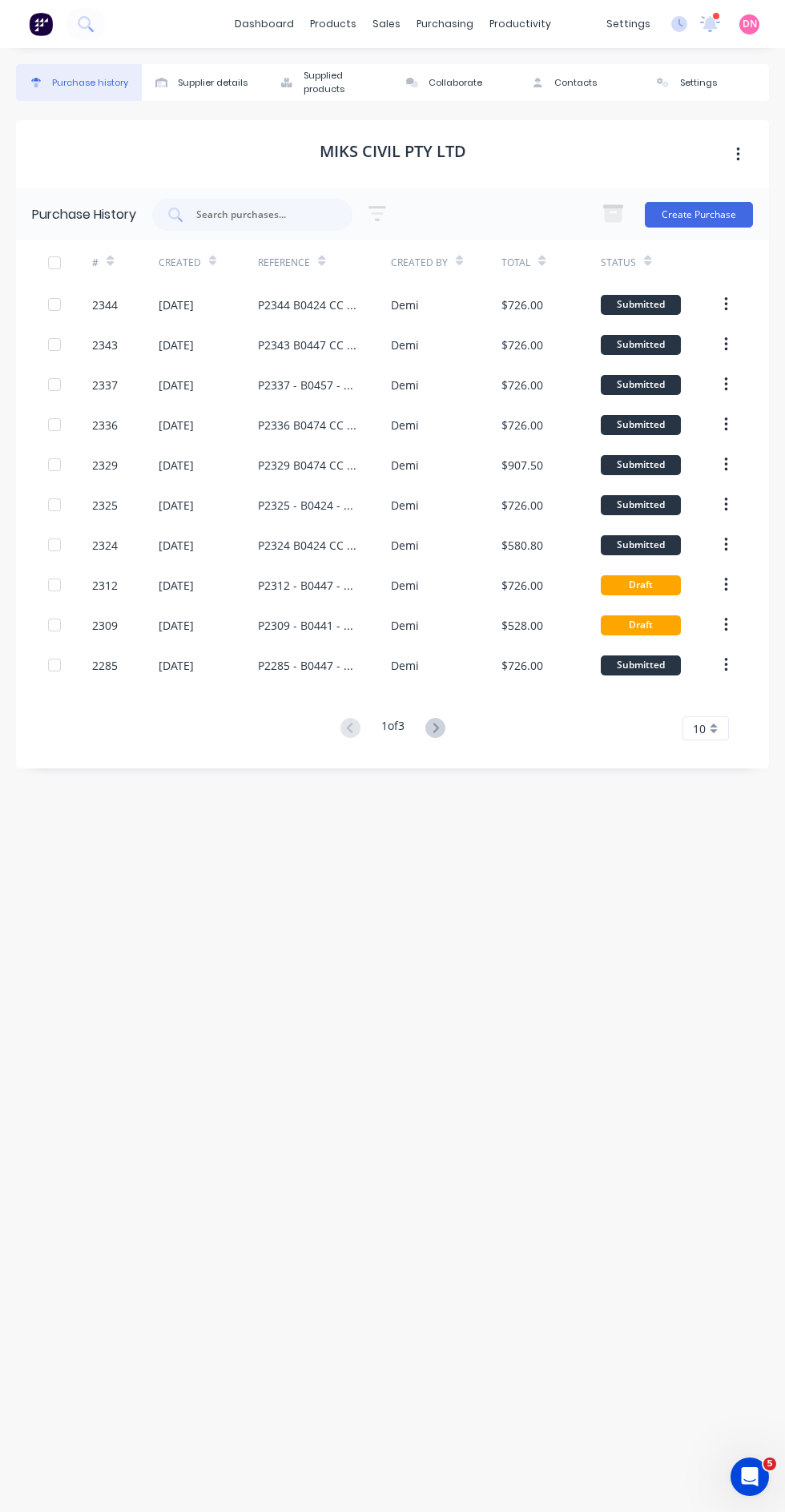
click at [357, 383] on div "P2337 - B0457 - Belcorp - CC304" at bounding box center [309, 384] width 101 height 17
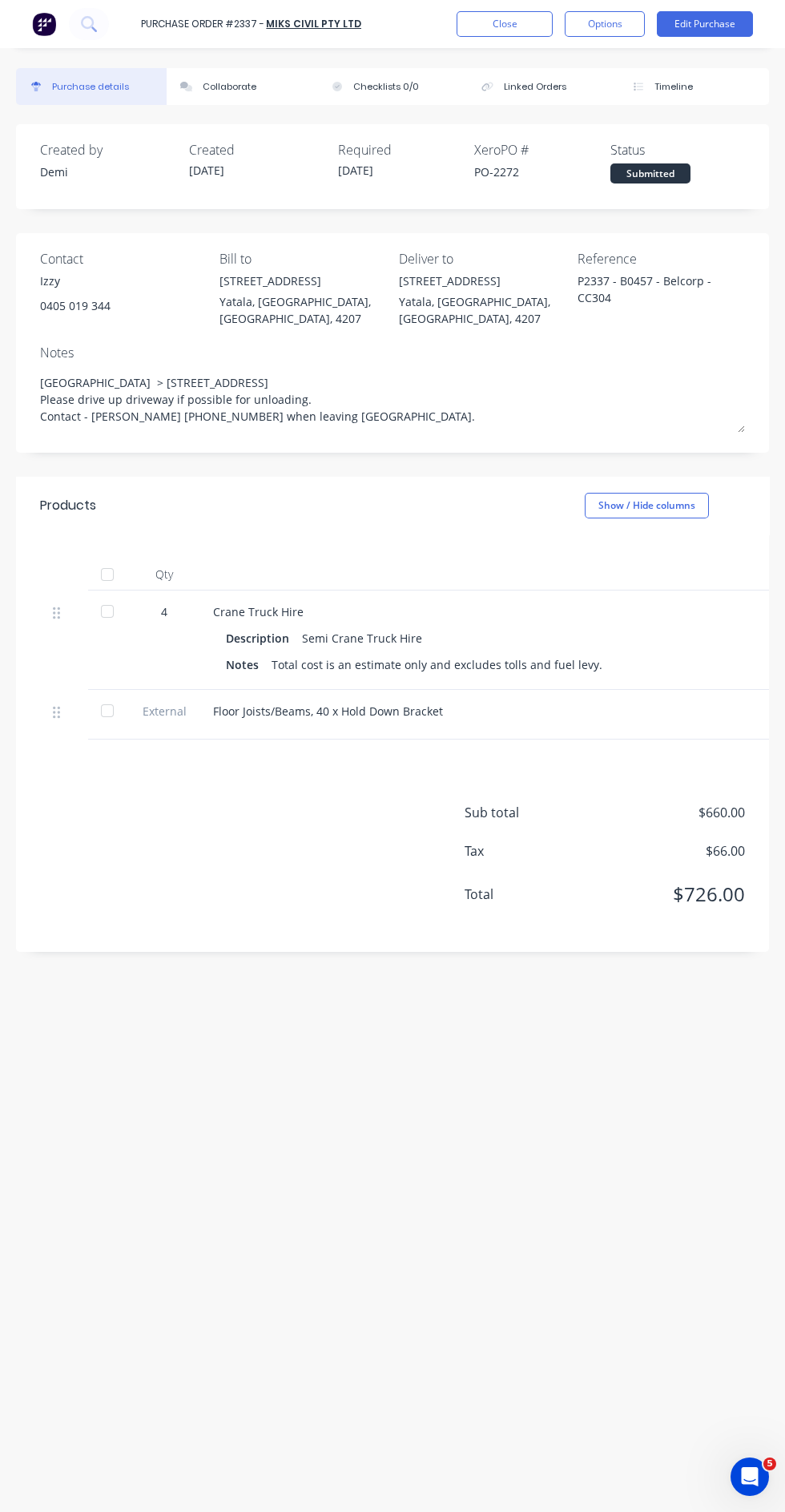
scroll to position [18, 0]
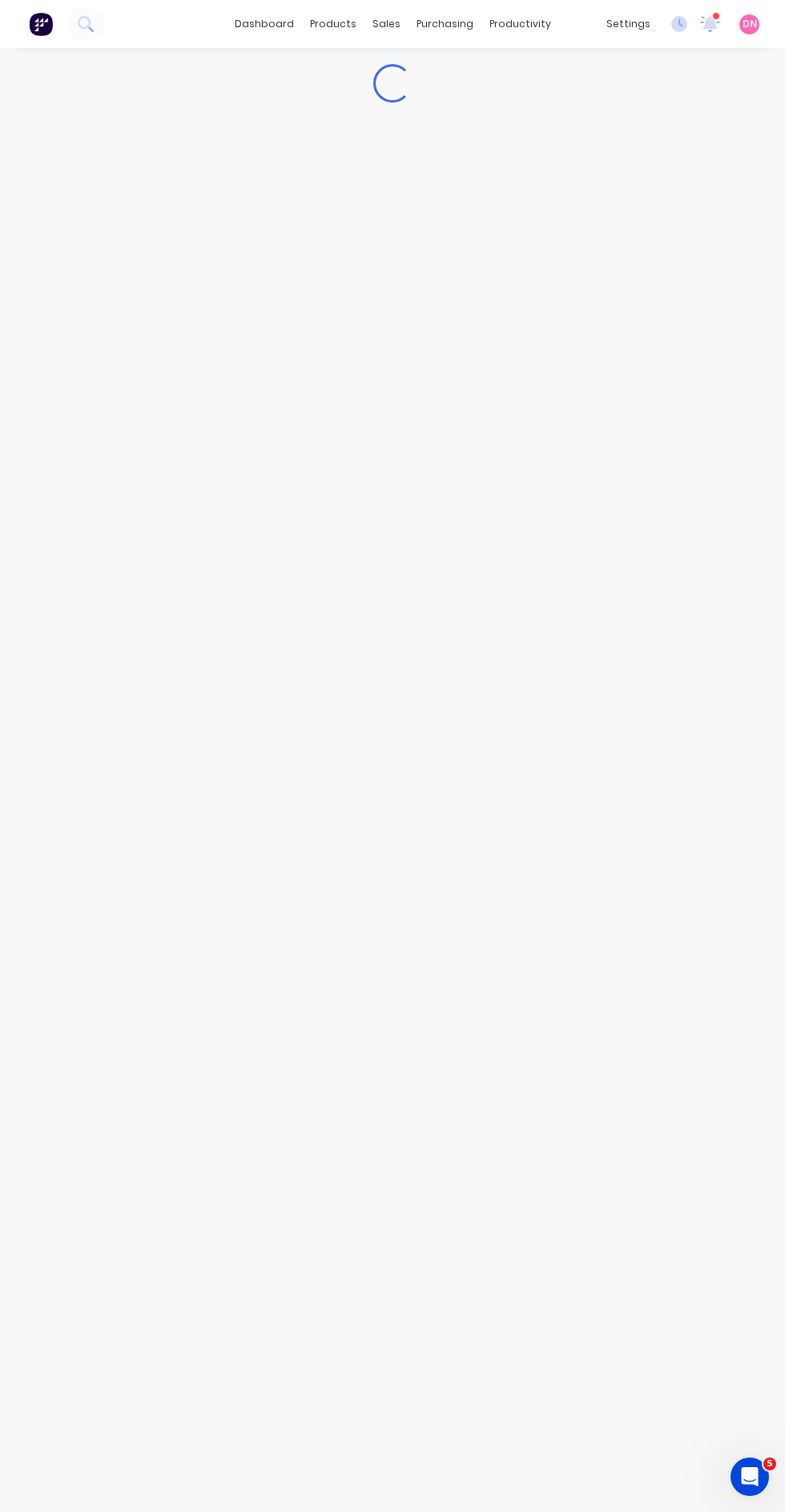
scroll to position [4, 0]
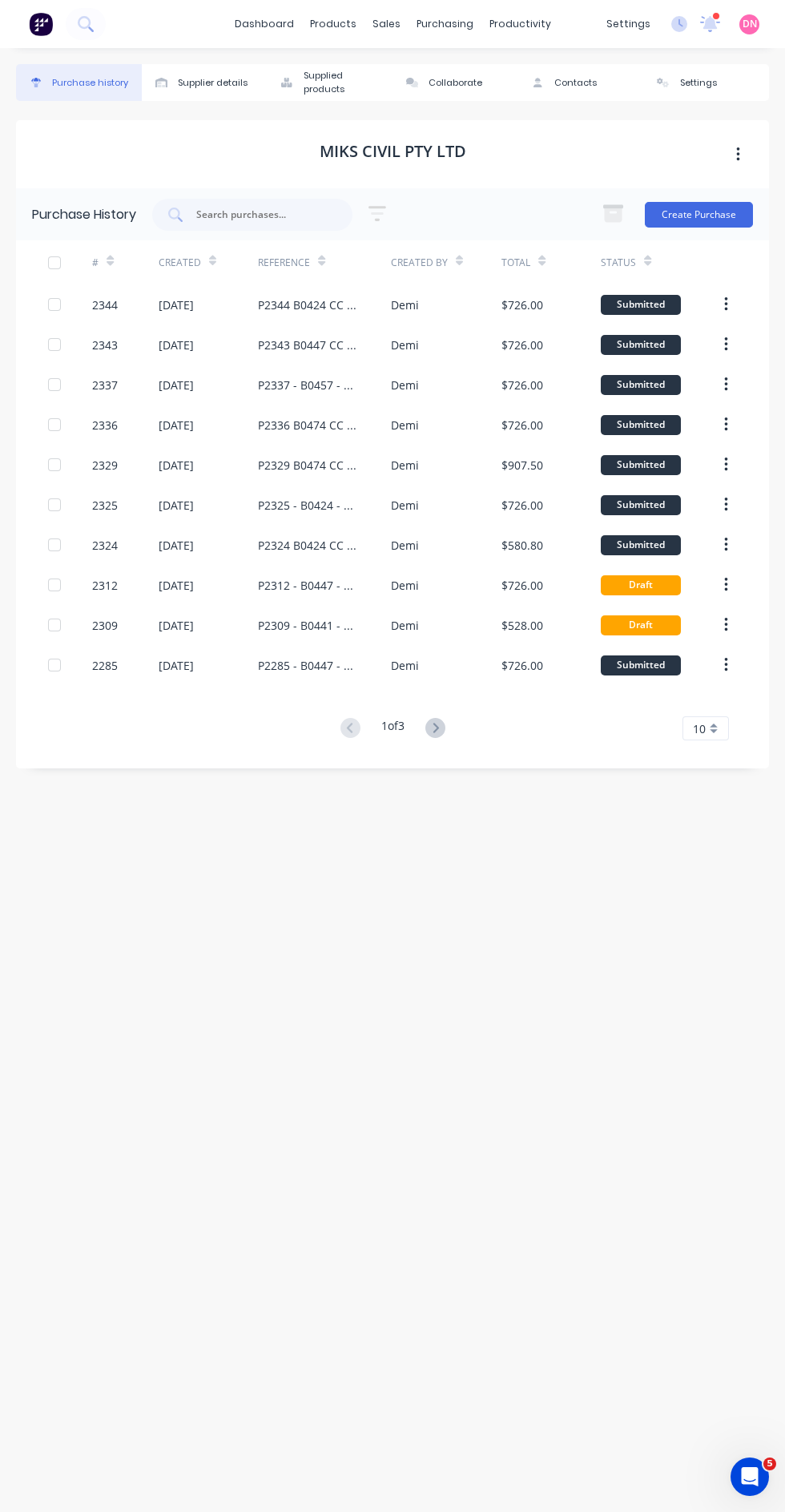
click at [350, 460] on div "P2329 B0474 CC 304" at bounding box center [309, 465] width 101 height 17
click at [374, 546] on div "P2324 B0424 CC 304" at bounding box center [324, 544] width 133 height 40
click at [384, 504] on div "P2325 - B0424 - CC304" at bounding box center [324, 505] width 133 height 40
click at [327, 660] on div "P2285 - B0447 - CC 304" at bounding box center [309, 665] width 101 height 17
click at [438, 723] on icon at bounding box center [435, 727] width 20 height 20
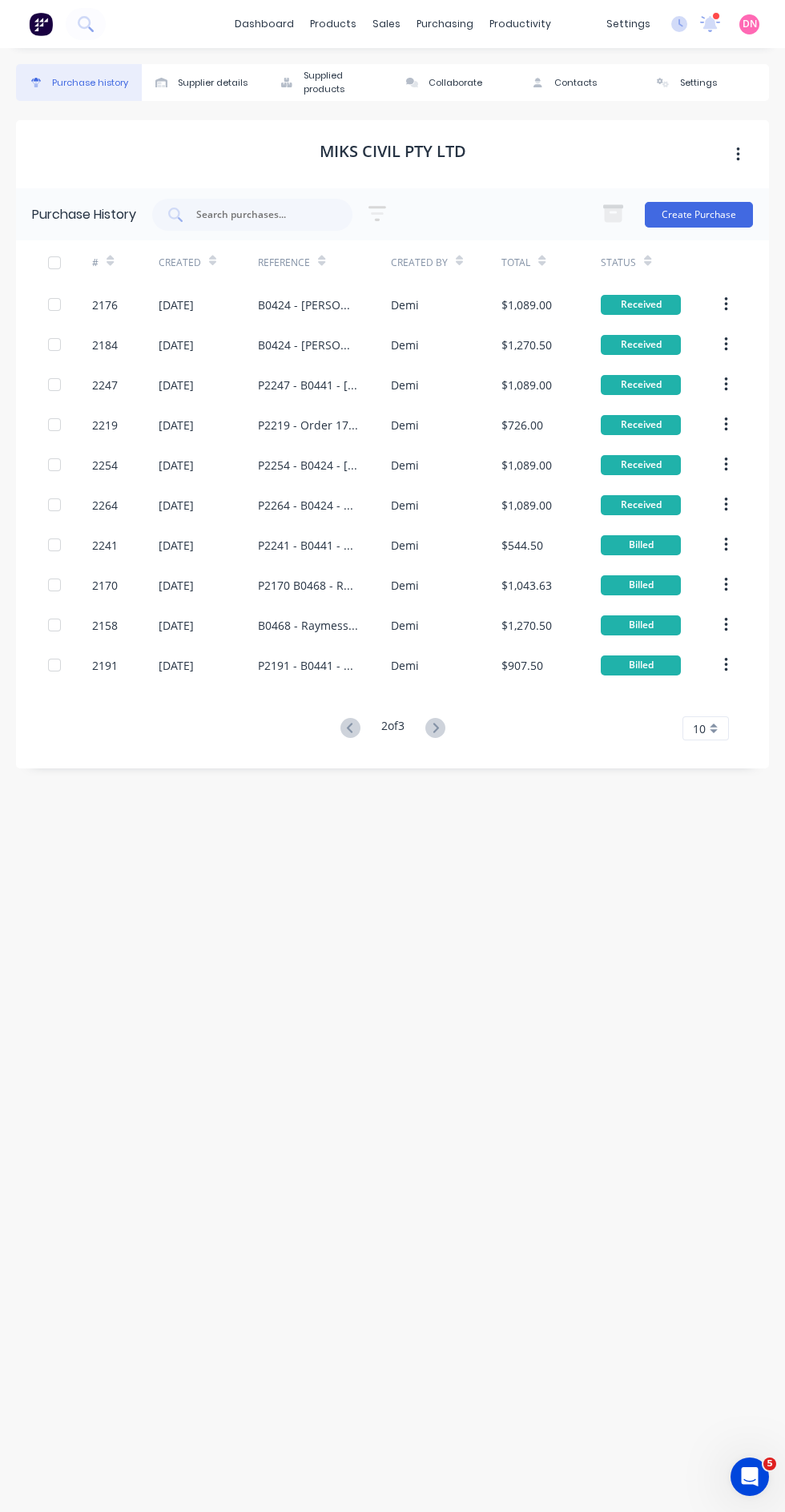
click at [365, 577] on div "P2170 B0468 - Raymess - Ceiling Battens B0465 - [PERSON_NAME] Builders - Trusses" at bounding box center [324, 585] width 133 height 40
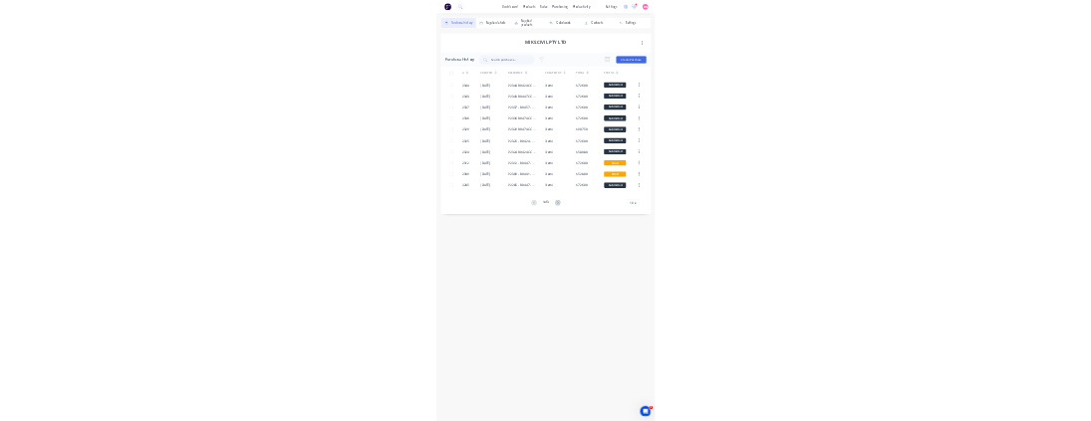
scroll to position [16, 0]
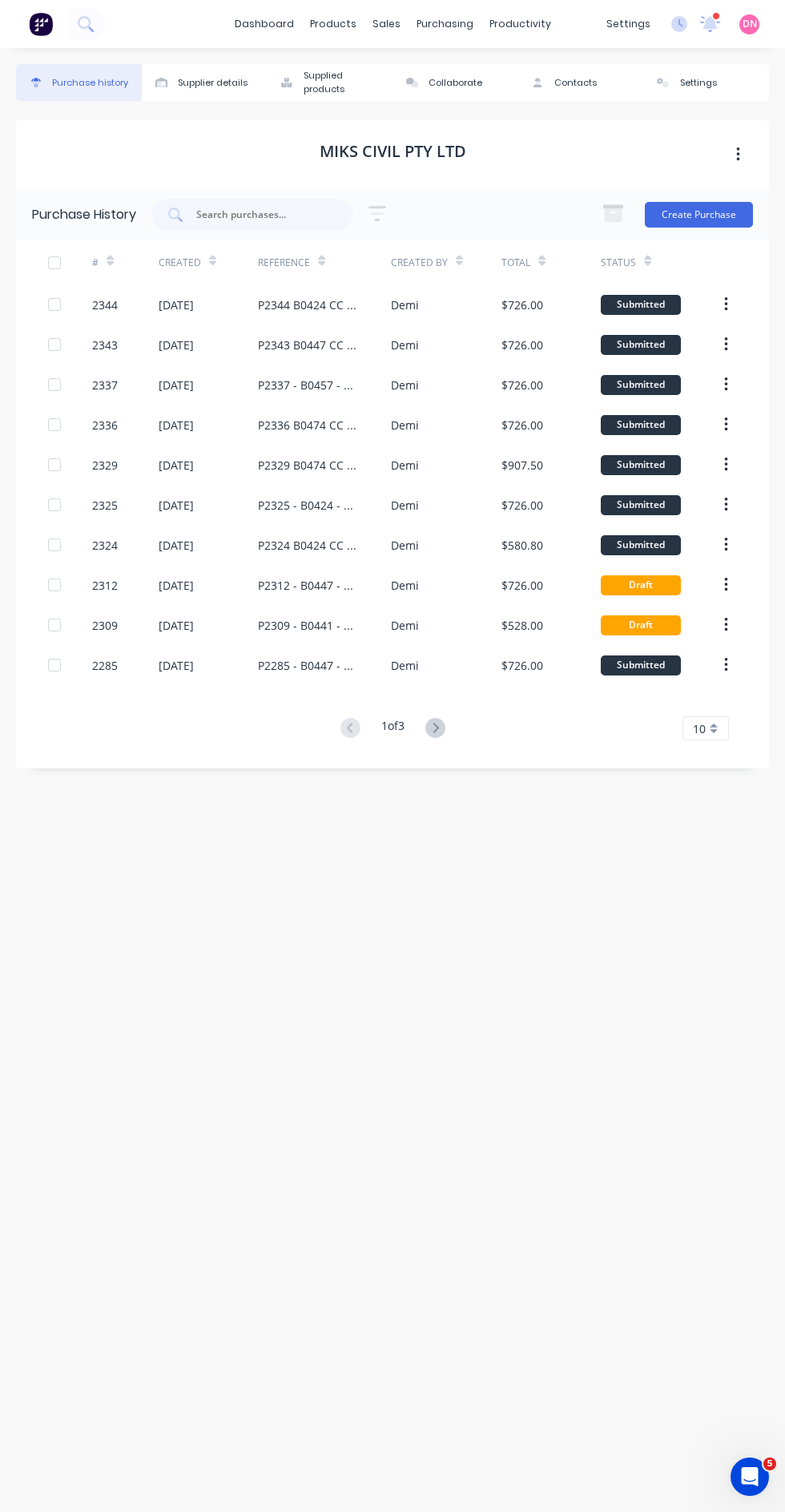
click at [738, 147] on icon "button" at bounding box center [738, 154] width 3 height 14
click at [112, 1062] on div "Purchase history Supplier details Supplied products Collaborate Contacts Settin…" at bounding box center [392, 772] width 753 height 1415
click at [718, 716] on div "10" at bounding box center [706, 728] width 47 height 24
click at [722, 913] on div "35" at bounding box center [706, 927] width 45 height 28
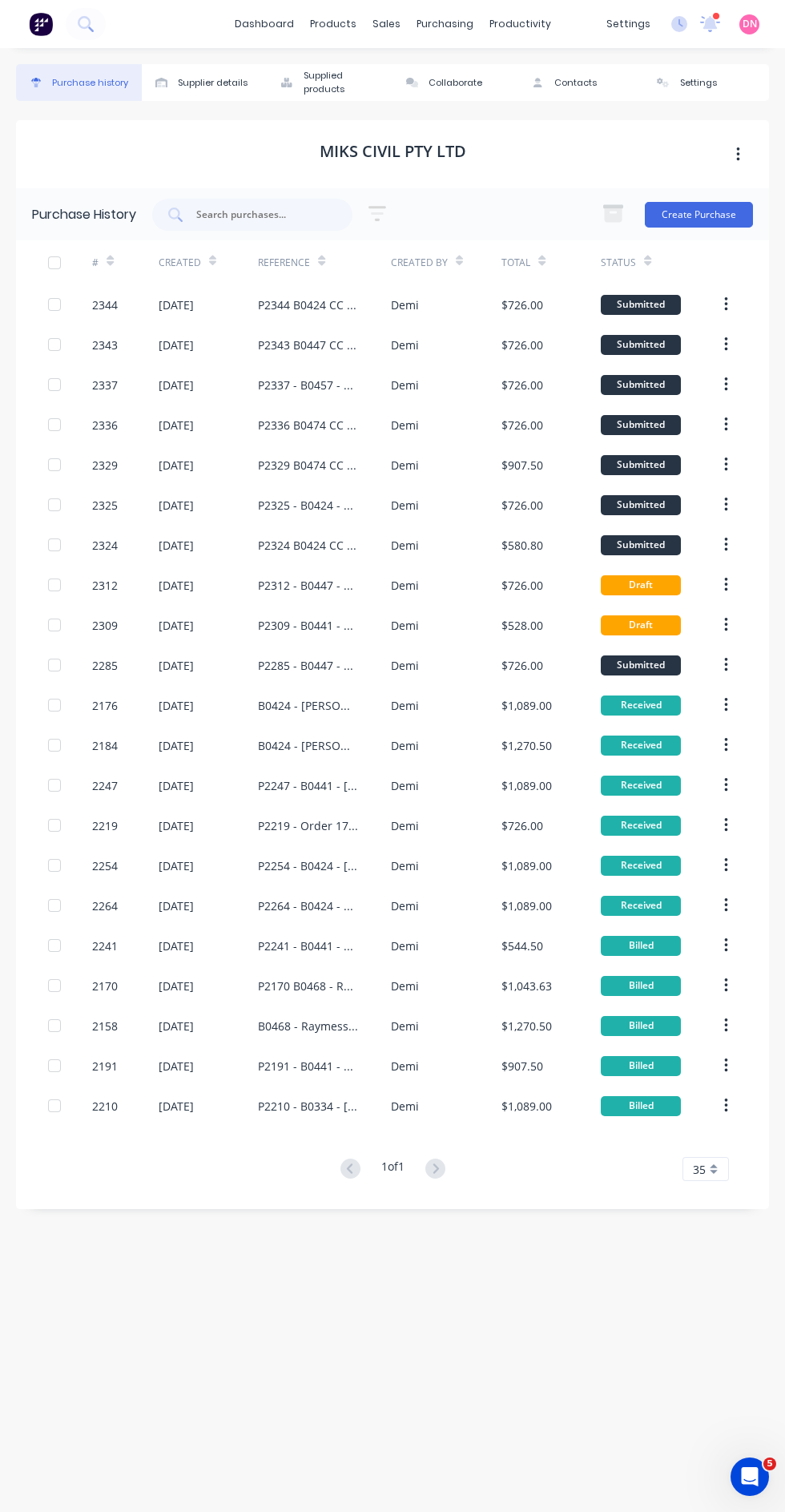
click at [385, 203] on icon at bounding box center [377, 213] width 18 height 20
click at [434, 312] on icon at bounding box center [431, 315] width 11 height 6
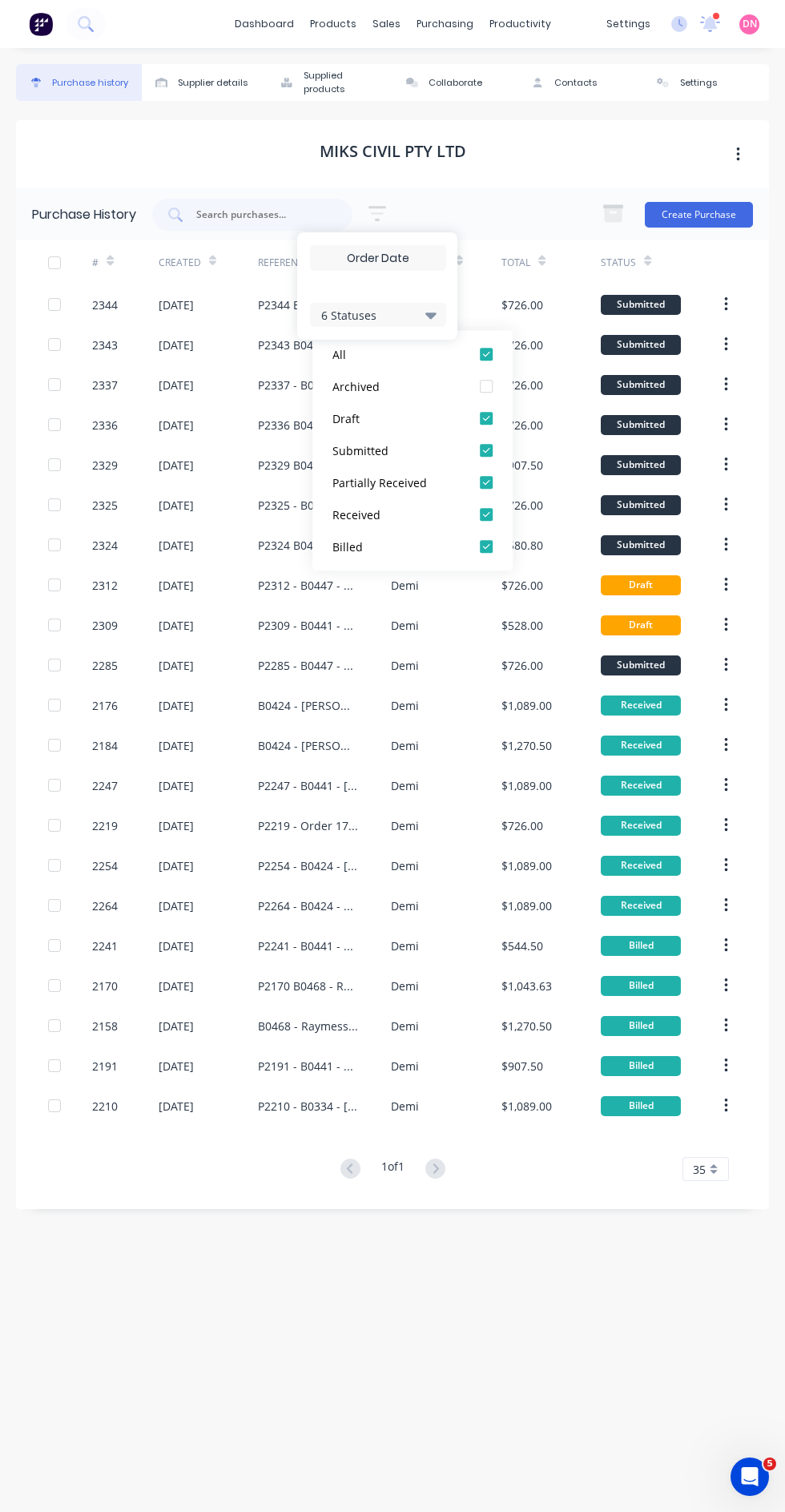
click at [491, 536] on div at bounding box center [487, 546] width 32 height 32
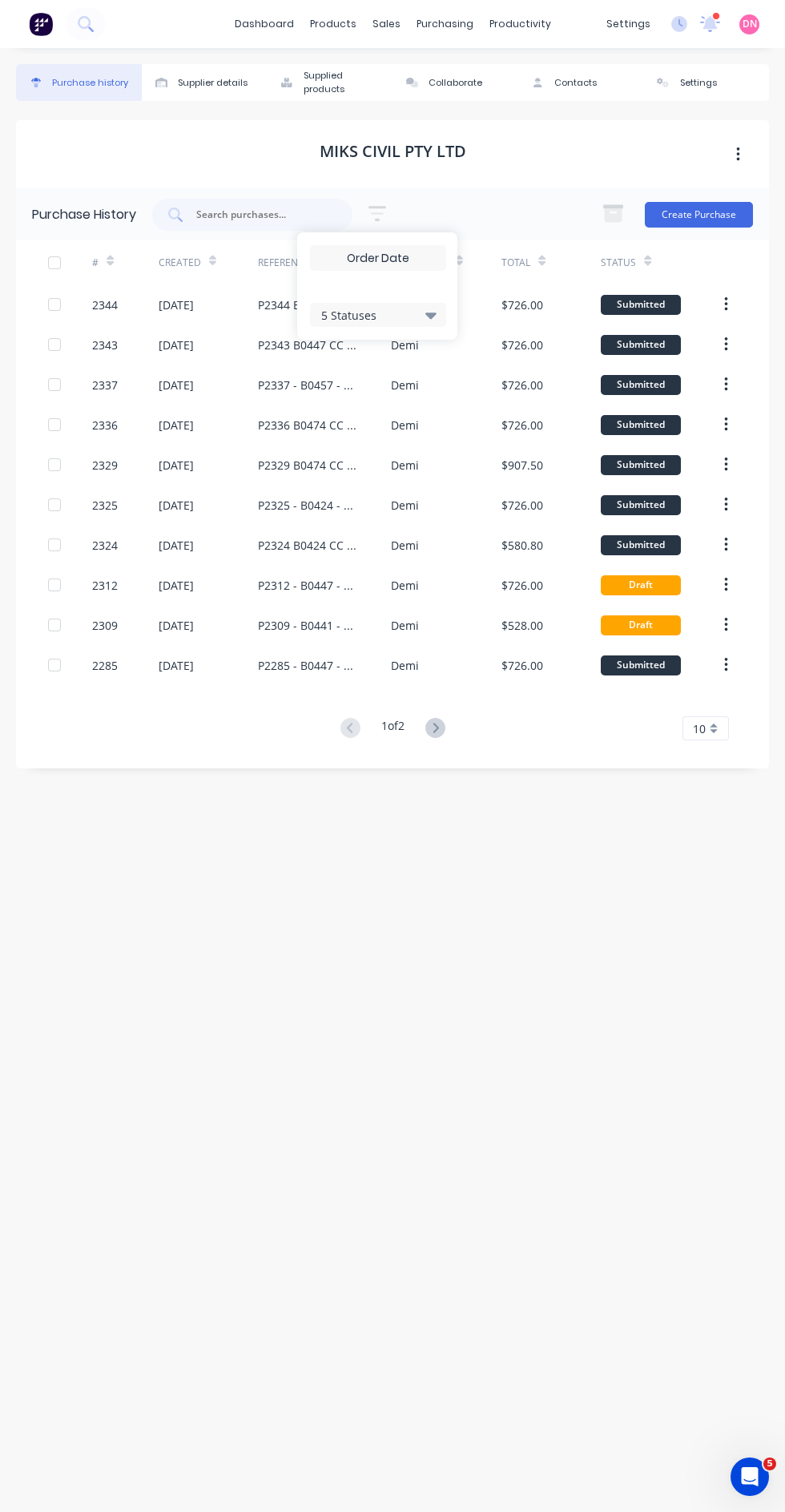
click at [94, 1022] on div "Purchase history Supplier details Supplied products Collaborate Contacts Settin…" at bounding box center [392, 772] width 753 height 1415
click at [126, 1007] on div "Purchase history Supplier details Supplied products Collaborate Contacts Settin…" at bounding box center [392, 772] width 753 height 1415
click at [211, 255] on icon at bounding box center [212, 261] width 7 height 12
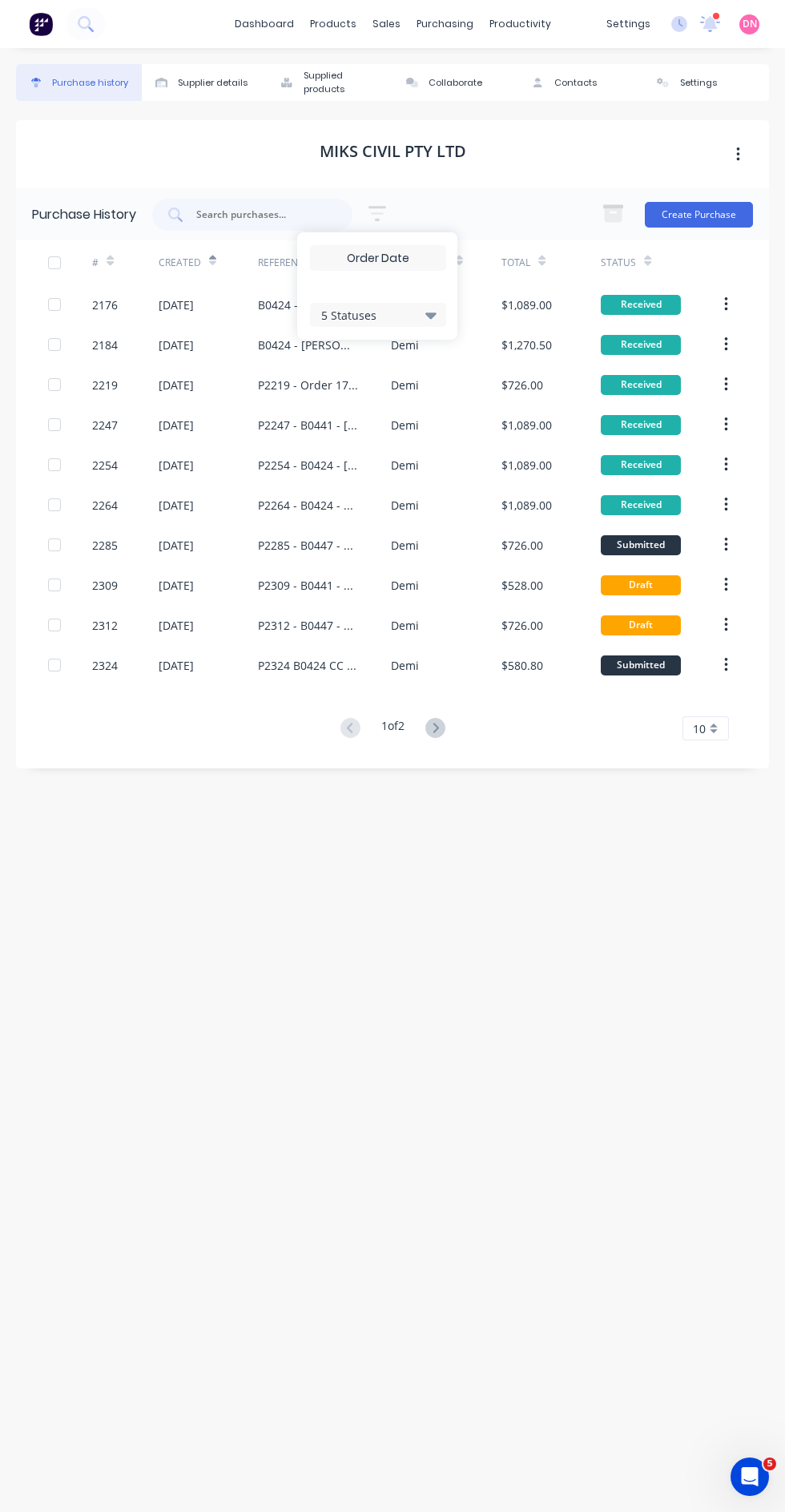
click at [700, 720] on span "10" at bounding box center [700, 728] width 13 height 17
click at [727, 913] on div "35" at bounding box center [706, 927] width 45 height 28
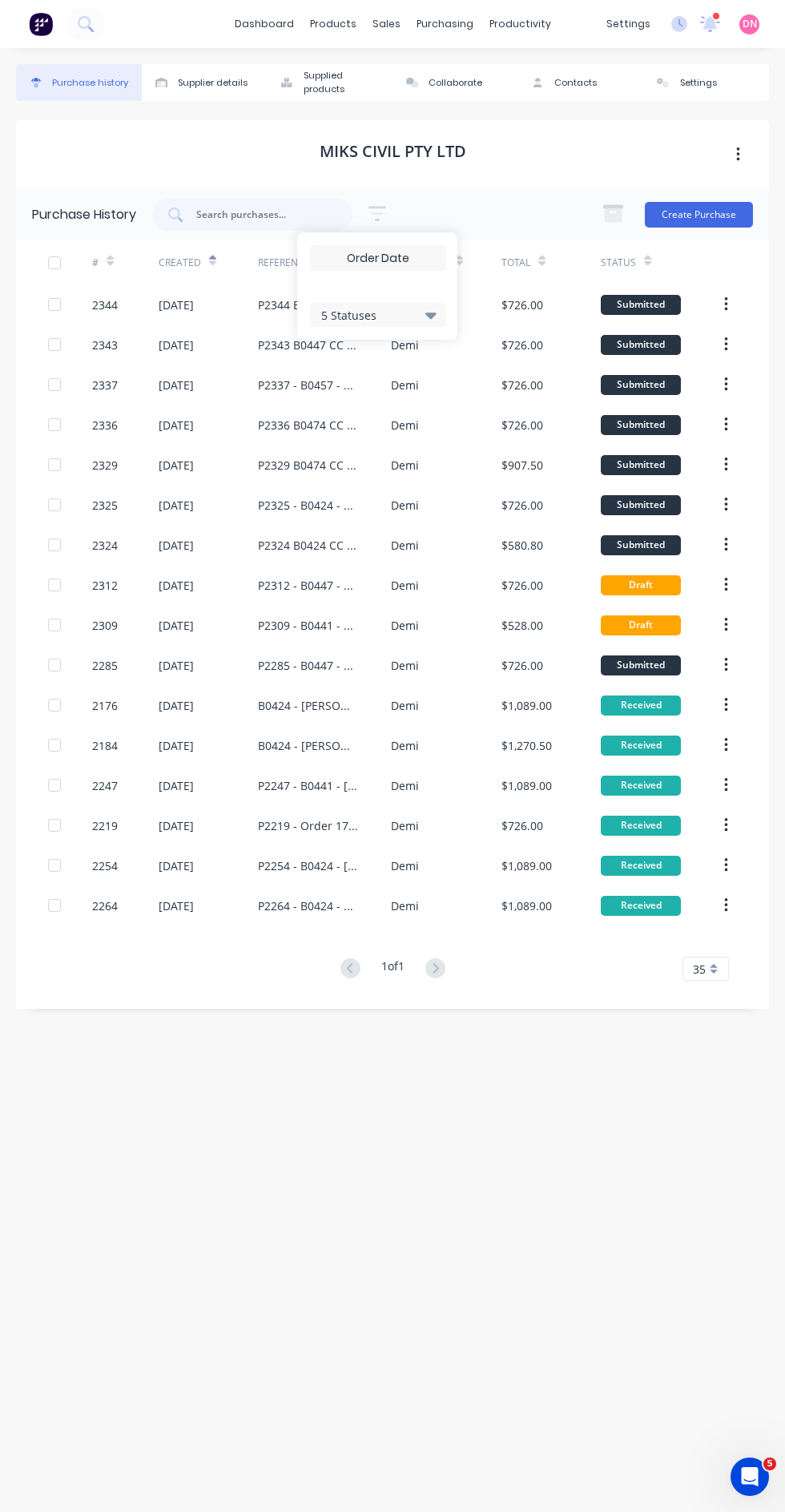
click at [108, 1115] on div "Purchase history Supplier details Supplied products Collaborate Contacts Settin…" at bounding box center [392, 772] width 753 height 1415
click at [356, 1275] on div "Purchase history Supplier details Supplied products Collaborate Contacts Settin…" at bounding box center [392, 772] width 753 height 1415
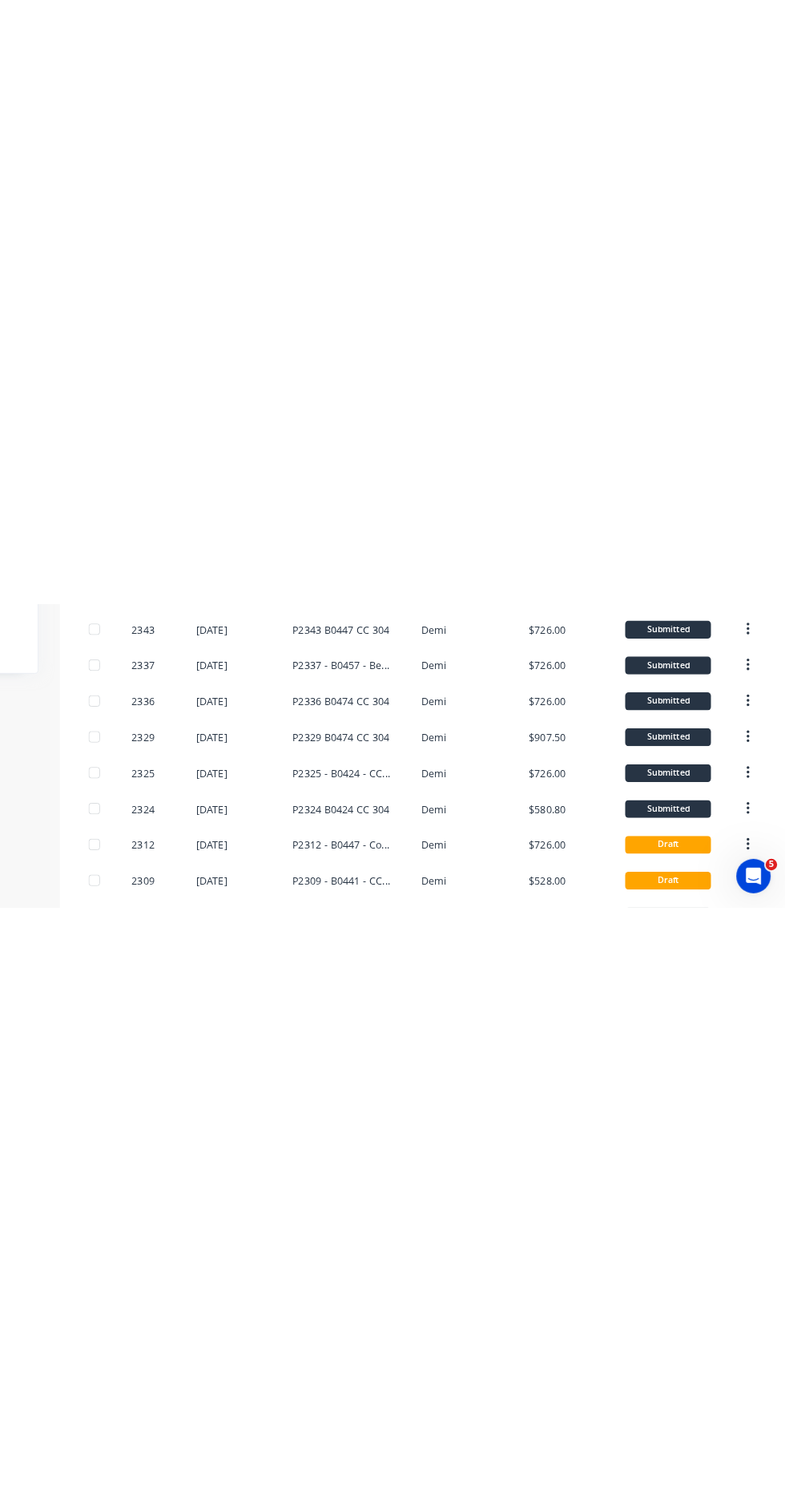
scroll to position [0, 0]
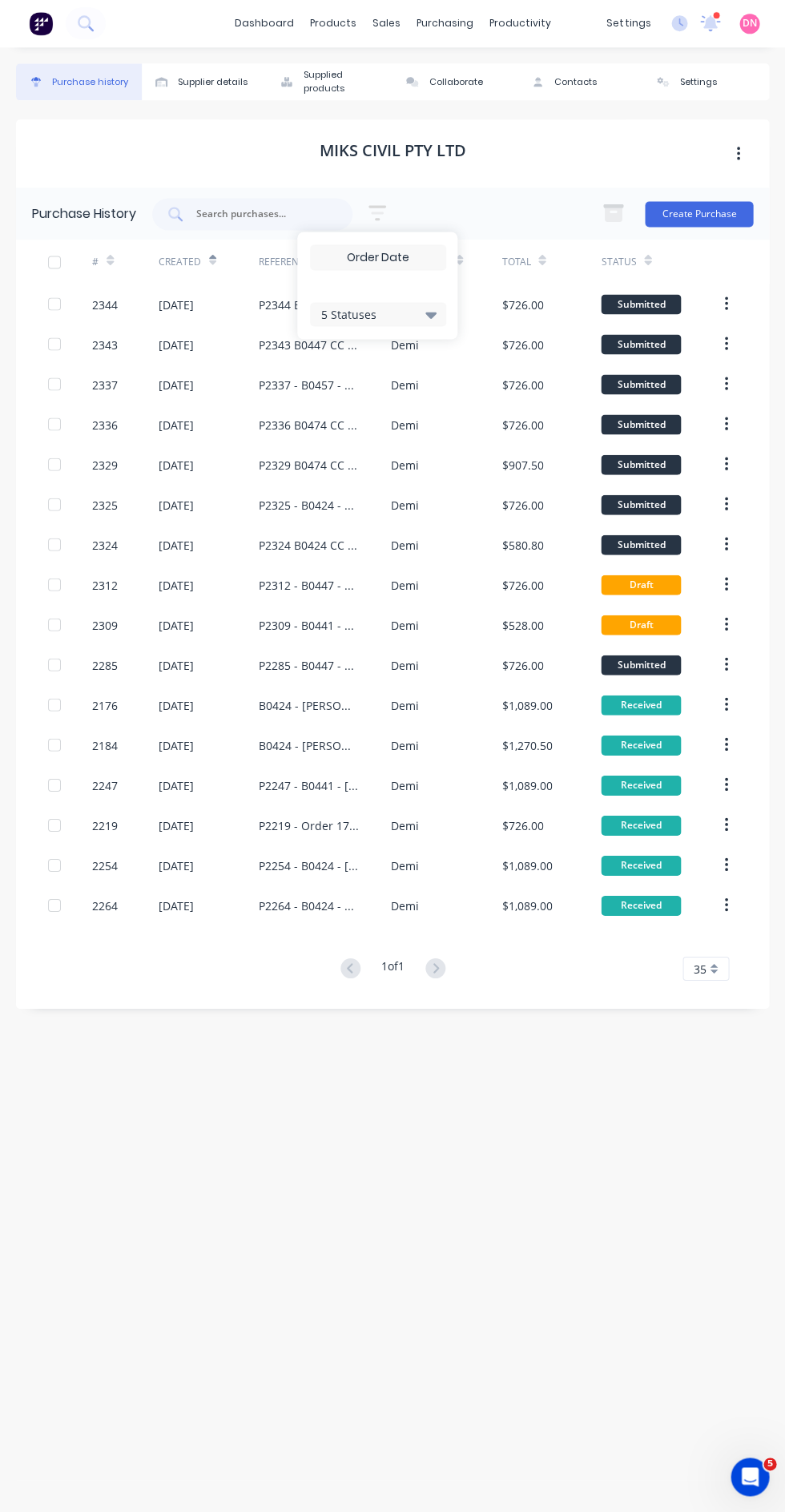
click at [607, 1007] on div "Purchase history Supplier details Supplied products Collaborate Contacts Settin…" at bounding box center [392, 772] width 753 height 1415
click at [241, 845] on div "[DATE]" at bounding box center [208, 865] width 100 height 40
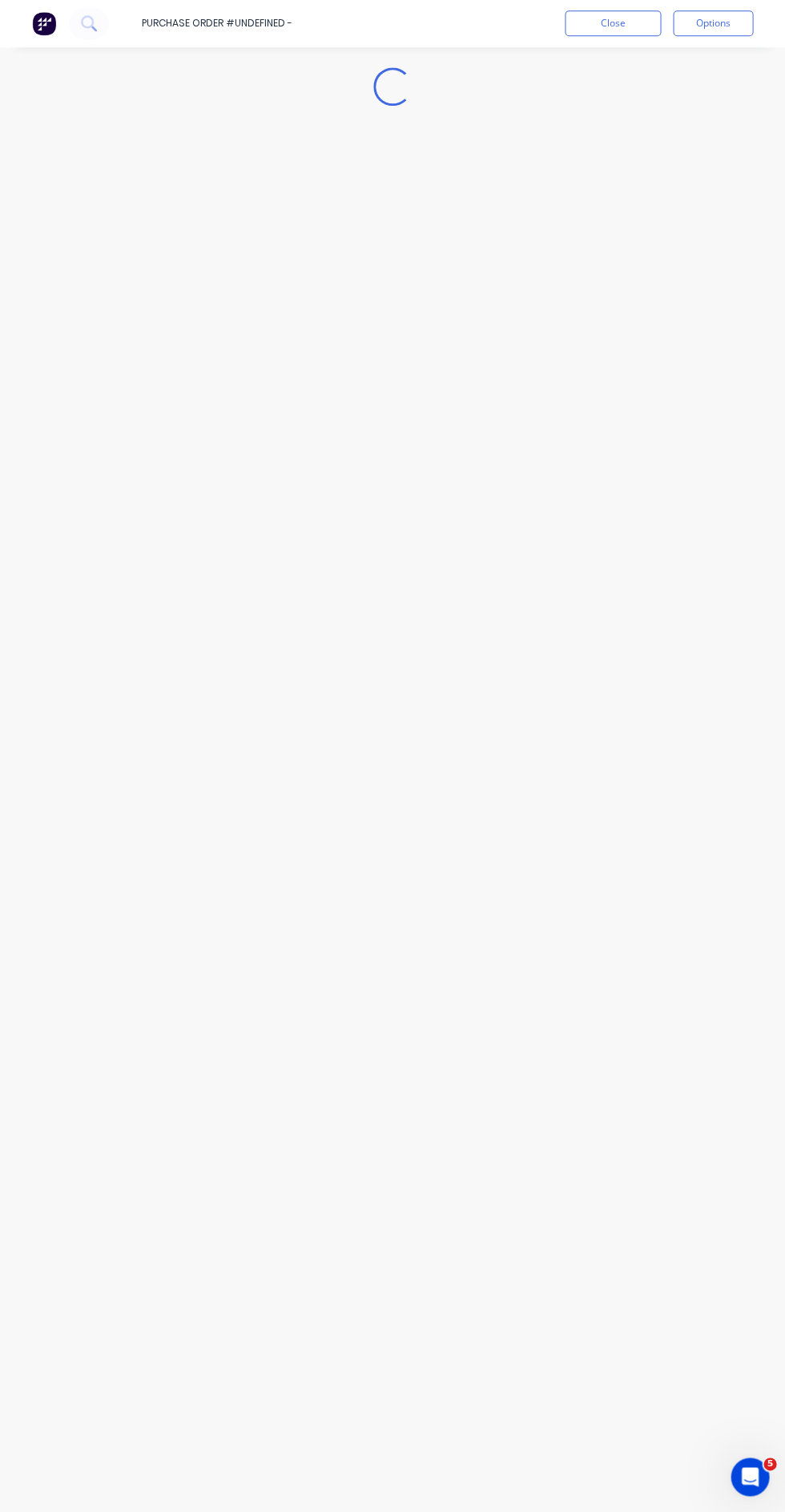
type textarea "x"
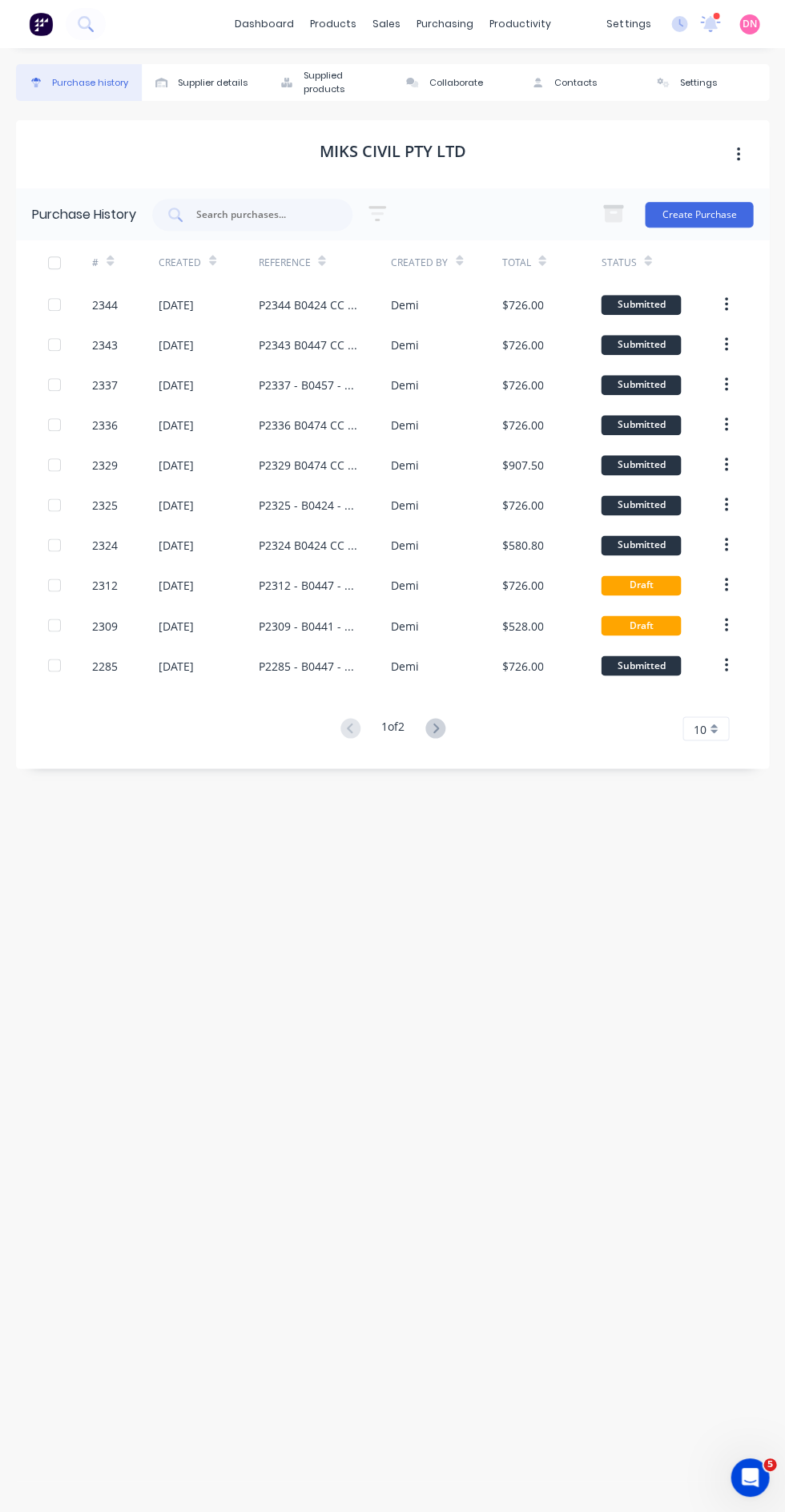
click at [200, 84] on div "Supplier details" at bounding box center [212, 83] width 70 height 14
select select "AU"
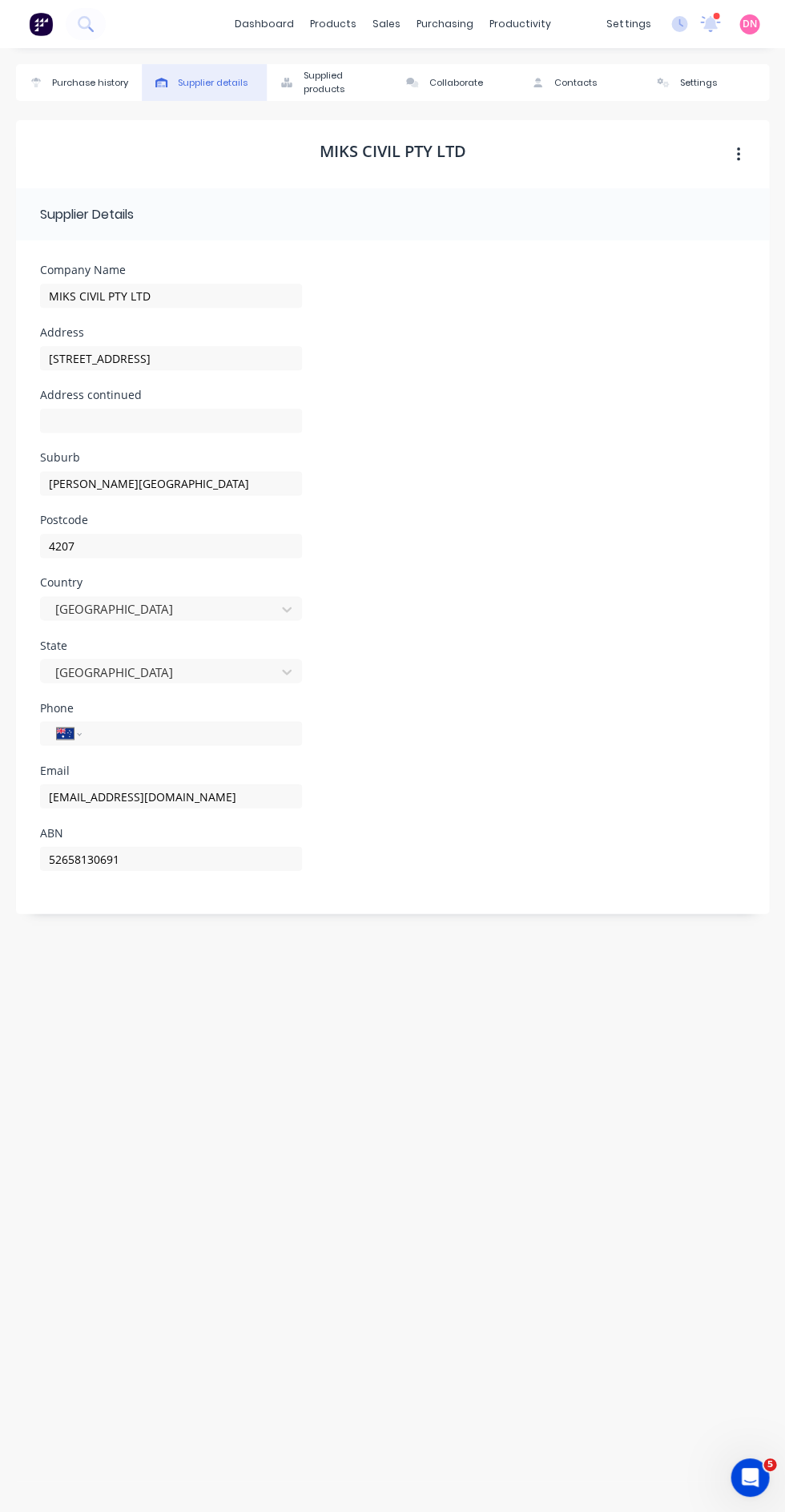
click at [337, 88] on div "Supplied products" at bounding box center [345, 83] width 82 height 27
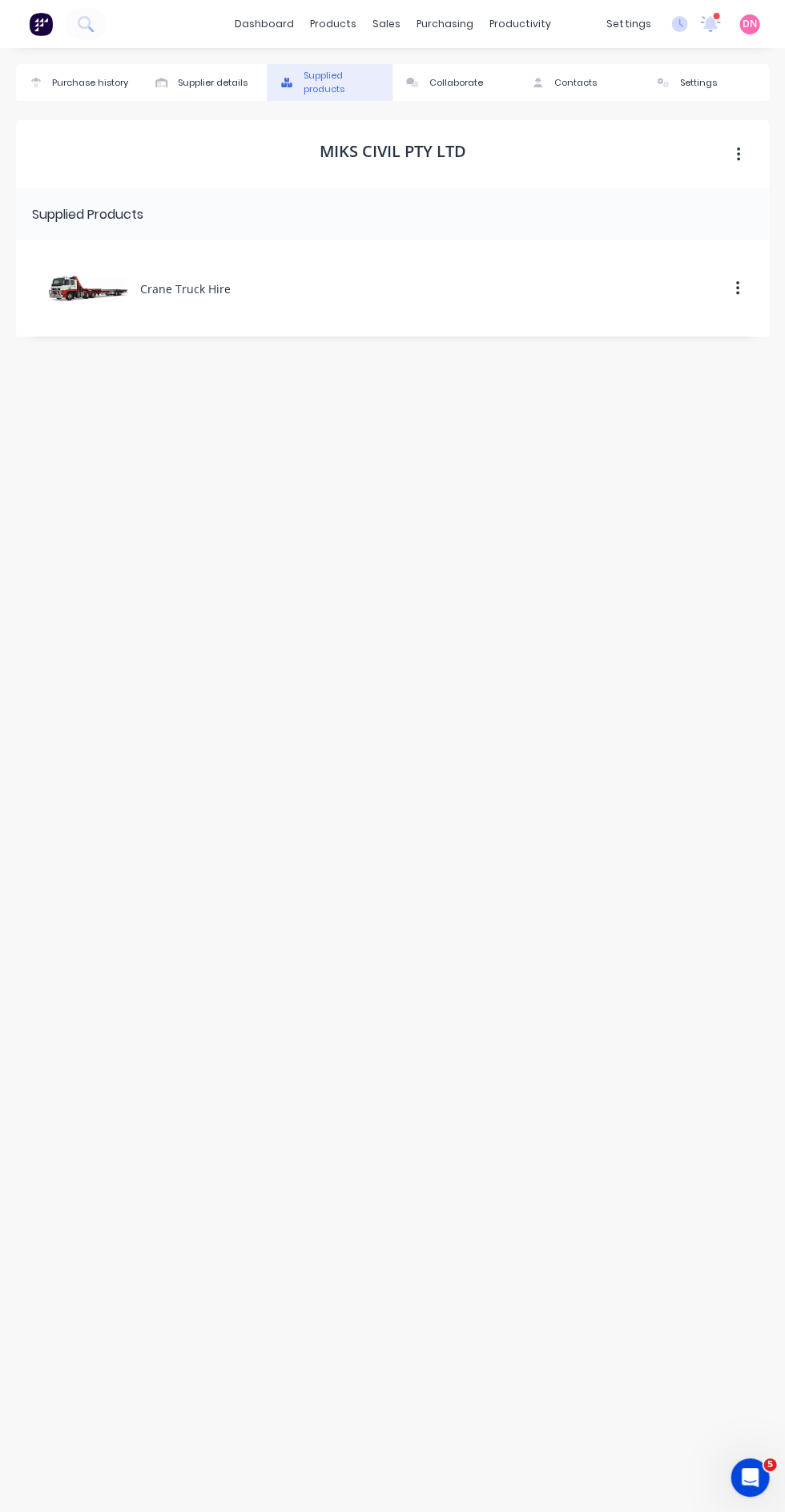
click at [453, 76] on div "Collaborate" at bounding box center [455, 83] width 54 height 14
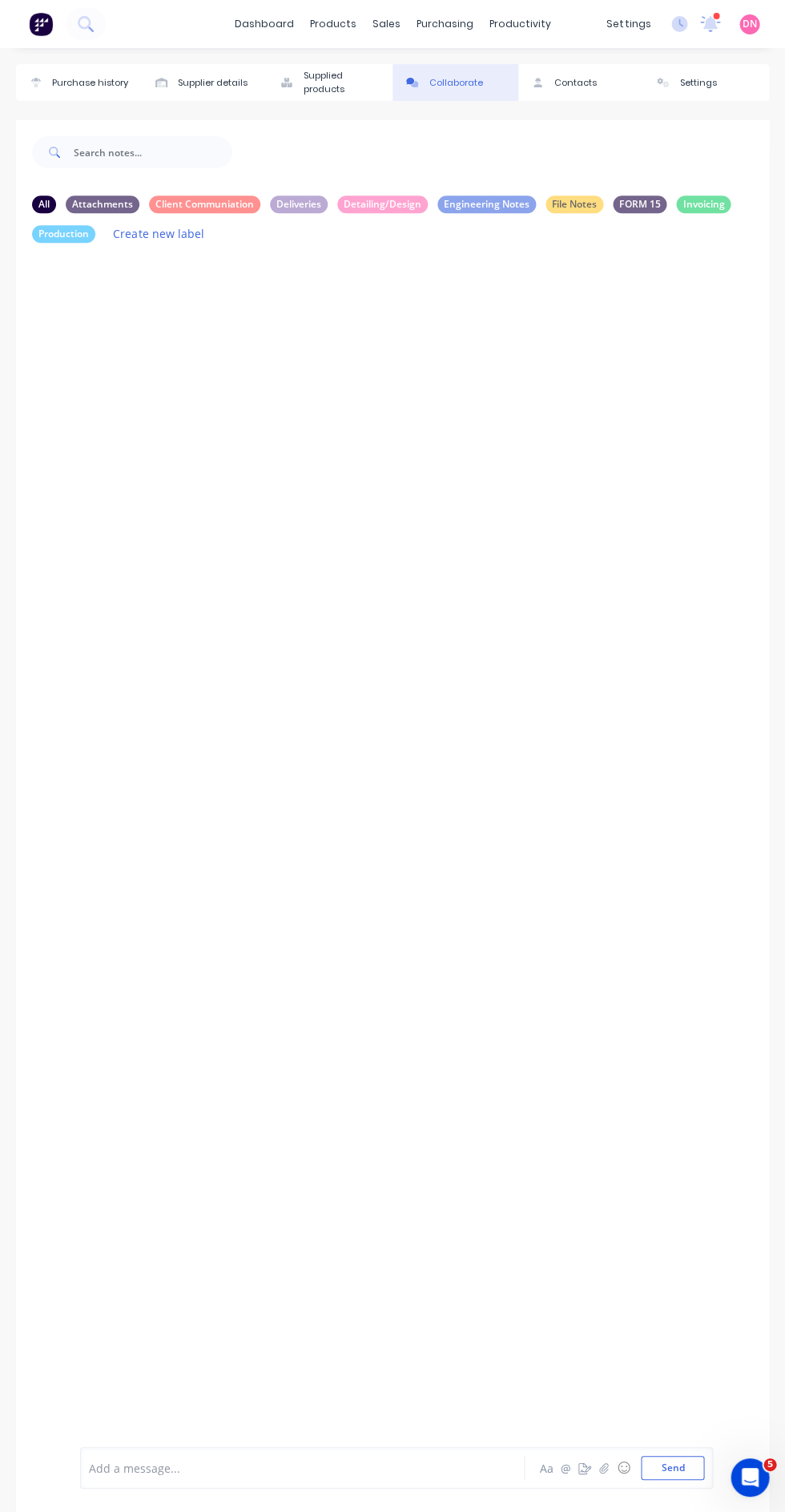
click at [570, 84] on div "Contacts" at bounding box center [575, 83] width 43 height 14
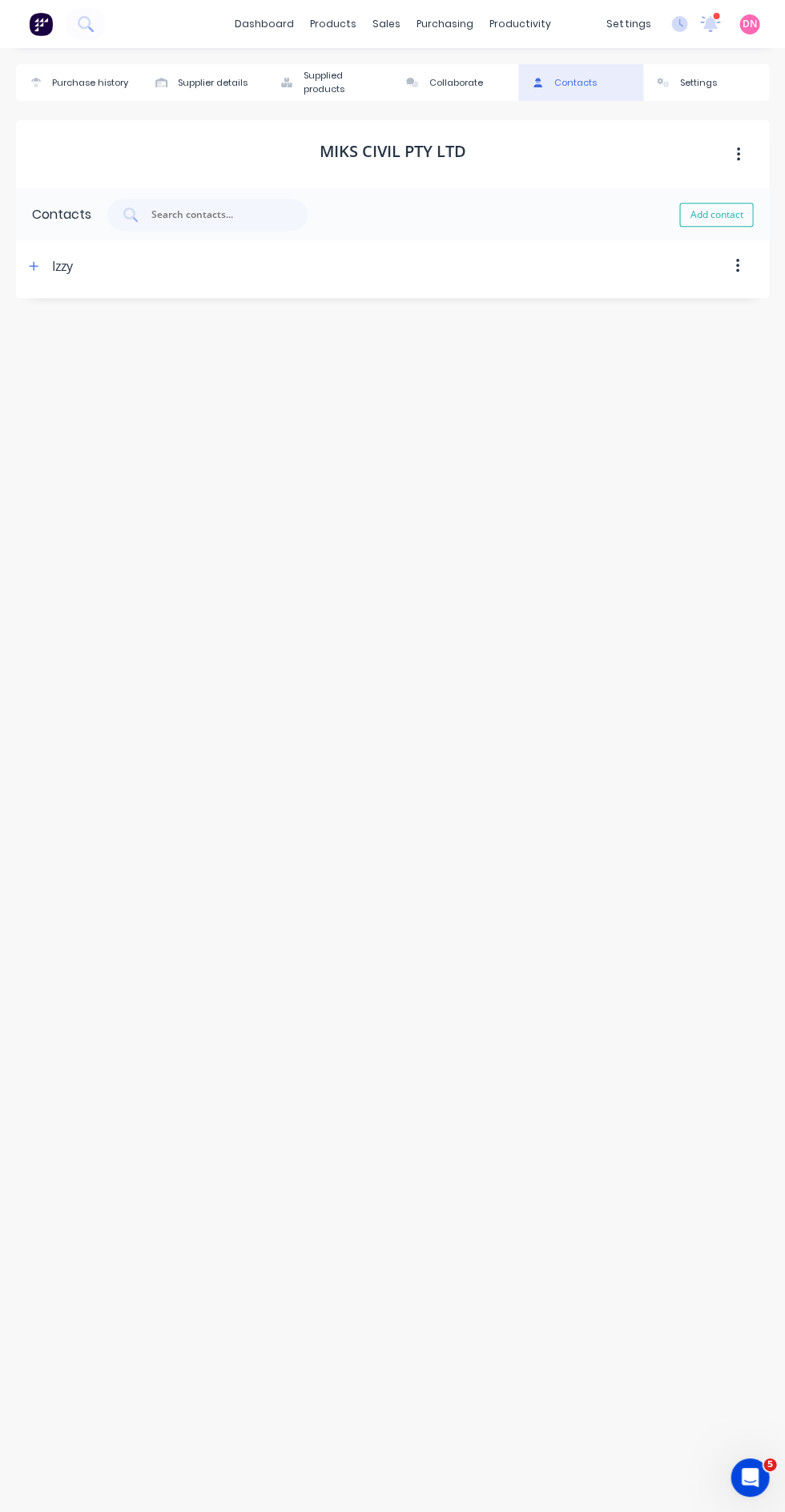
click at [681, 67] on button "Settings" at bounding box center [706, 83] width 125 height 37
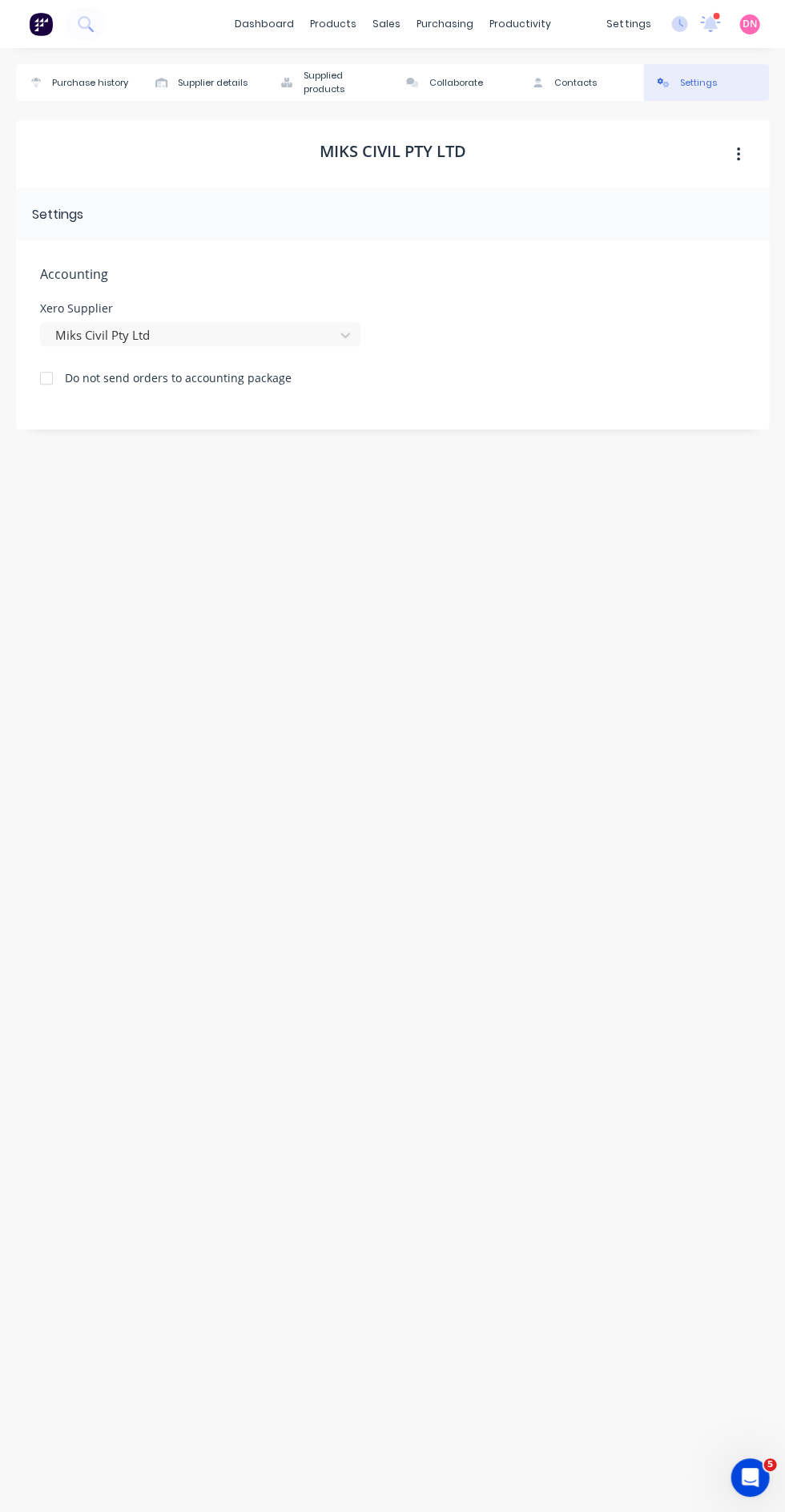
click at [35, 84] on icon at bounding box center [35, 85] width 9 height 6
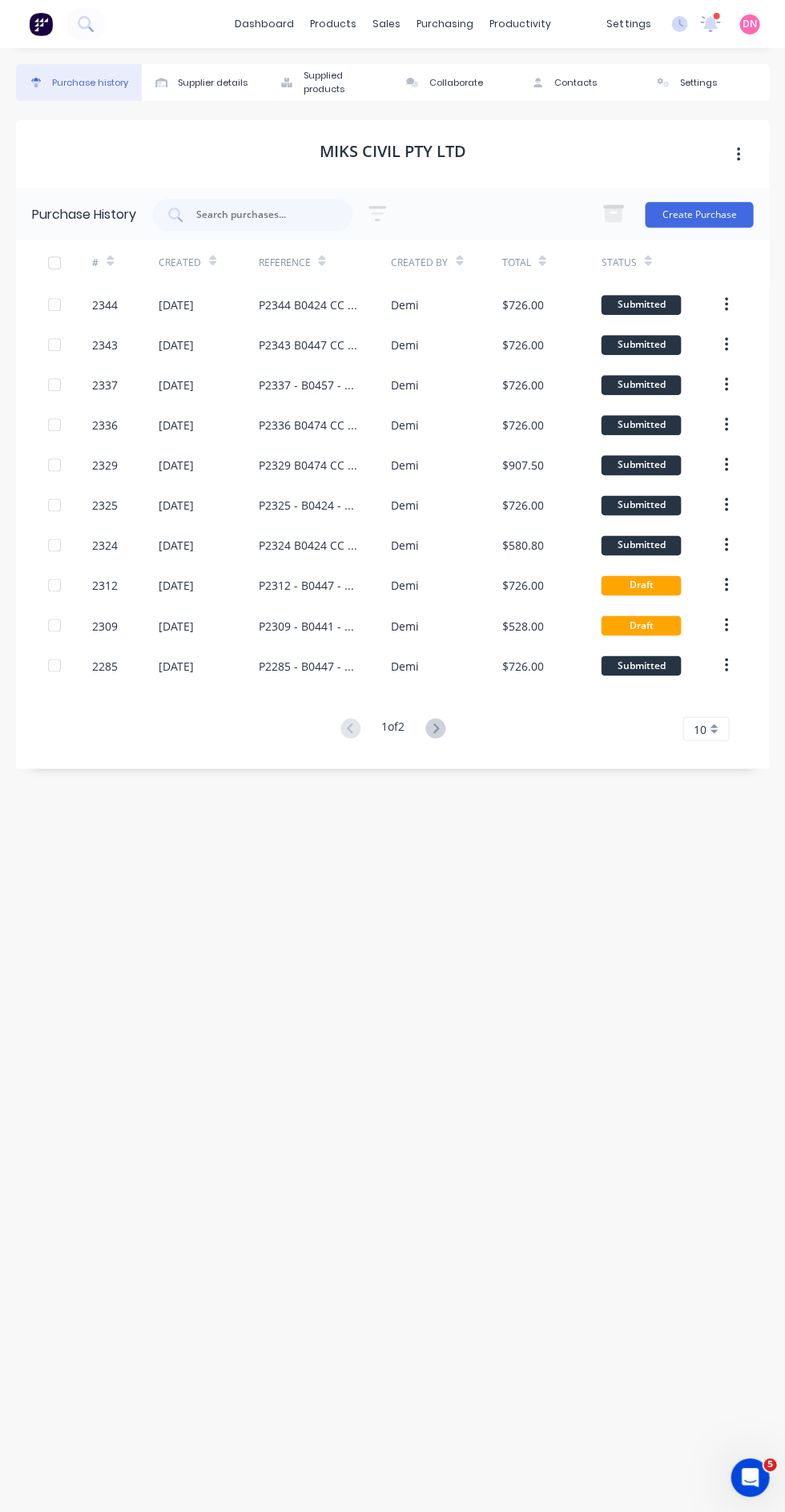
click at [738, 154] on icon "button" at bounding box center [738, 154] width 3 height 14
click at [695, 861] on div "Purchase history Supplier details Supplied products Collaborate Contacts Settin…" at bounding box center [392, 772] width 753 height 1415
click at [720, 729] on div "10" at bounding box center [706, 728] width 47 height 24
click at [701, 924] on div "35" at bounding box center [706, 927] width 45 height 28
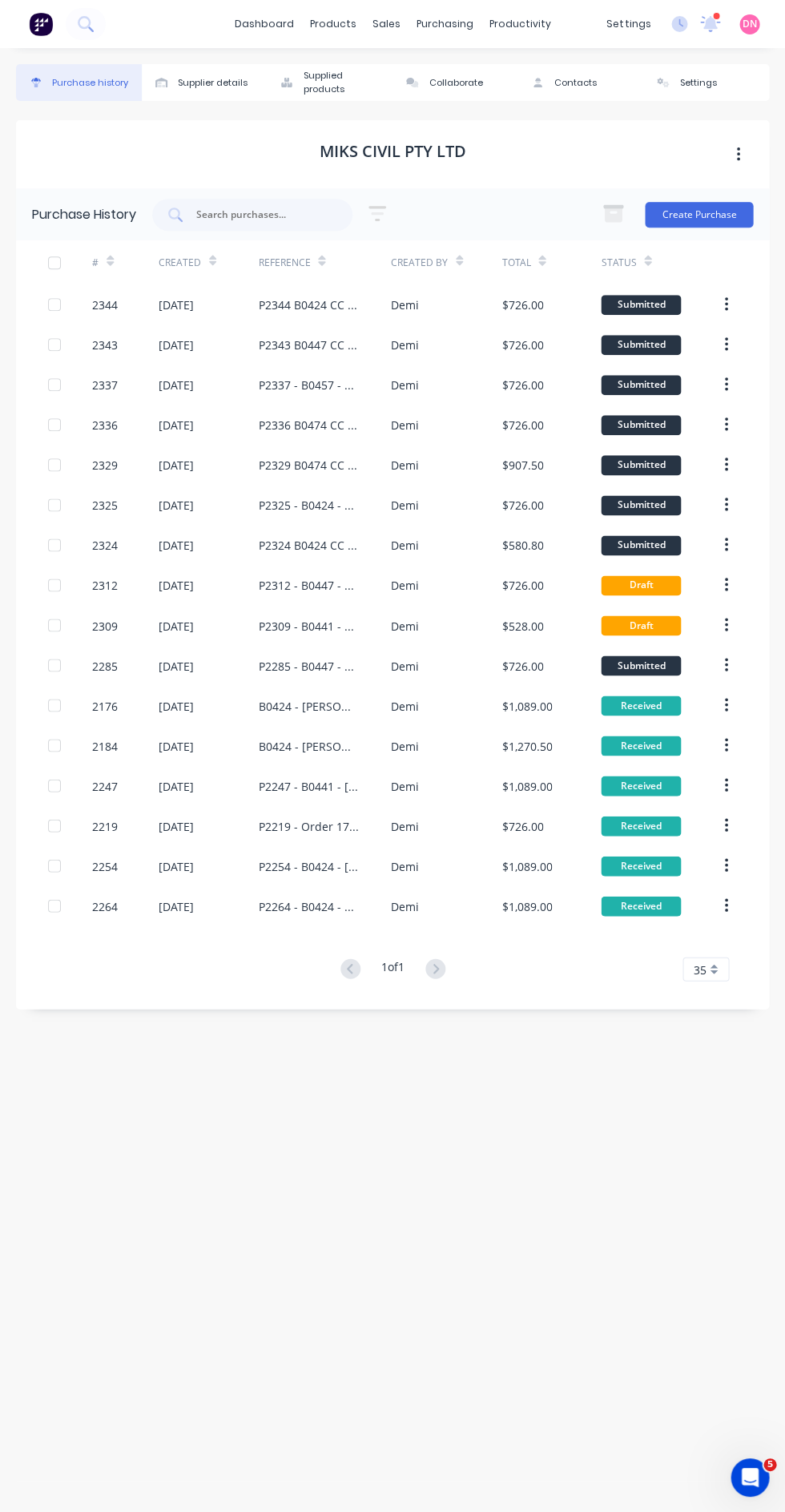
click at [252, 23] on link "dashboard" at bounding box center [265, 24] width 76 height 24
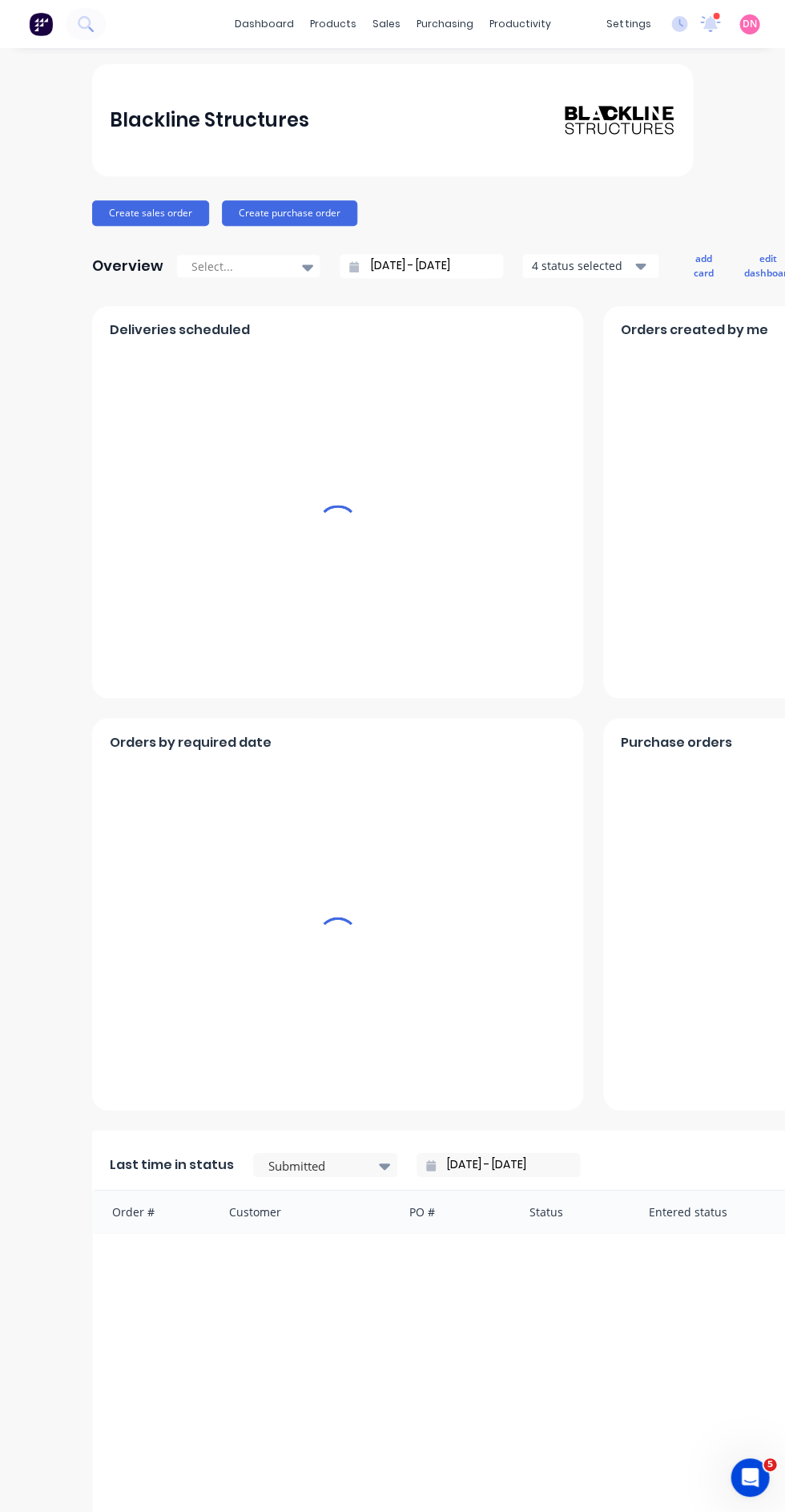
click at [531, 27] on div "productivity" at bounding box center [520, 24] width 78 height 24
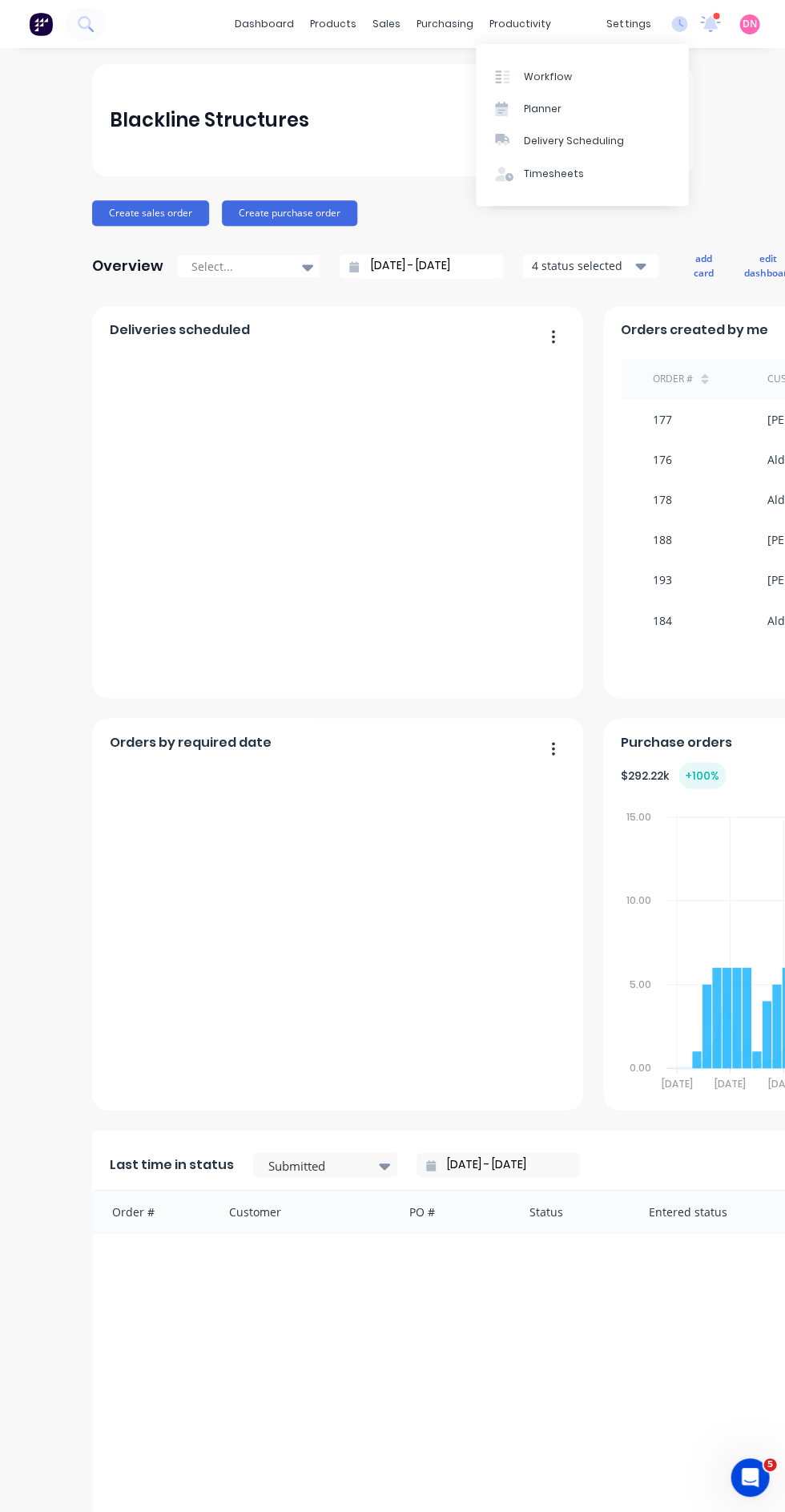
click at [511, 61] on link "Workflow" at bounding box center [582, 76] width 212 height 32
